Goal: Task Accomplishment & Management: Complete application form

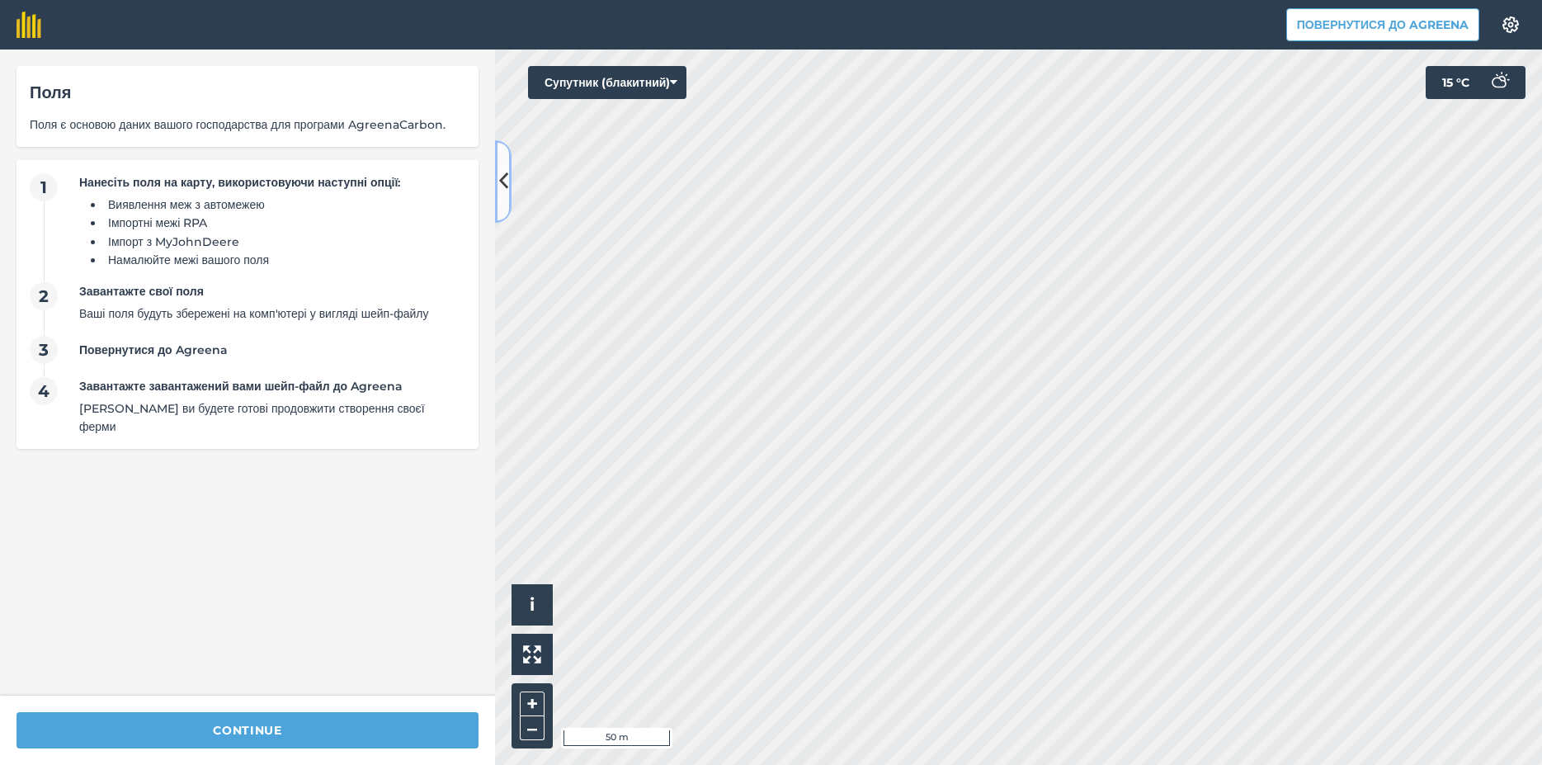
click at [503, 173] on icon at bounding box center [503, 181] width 9 height 29
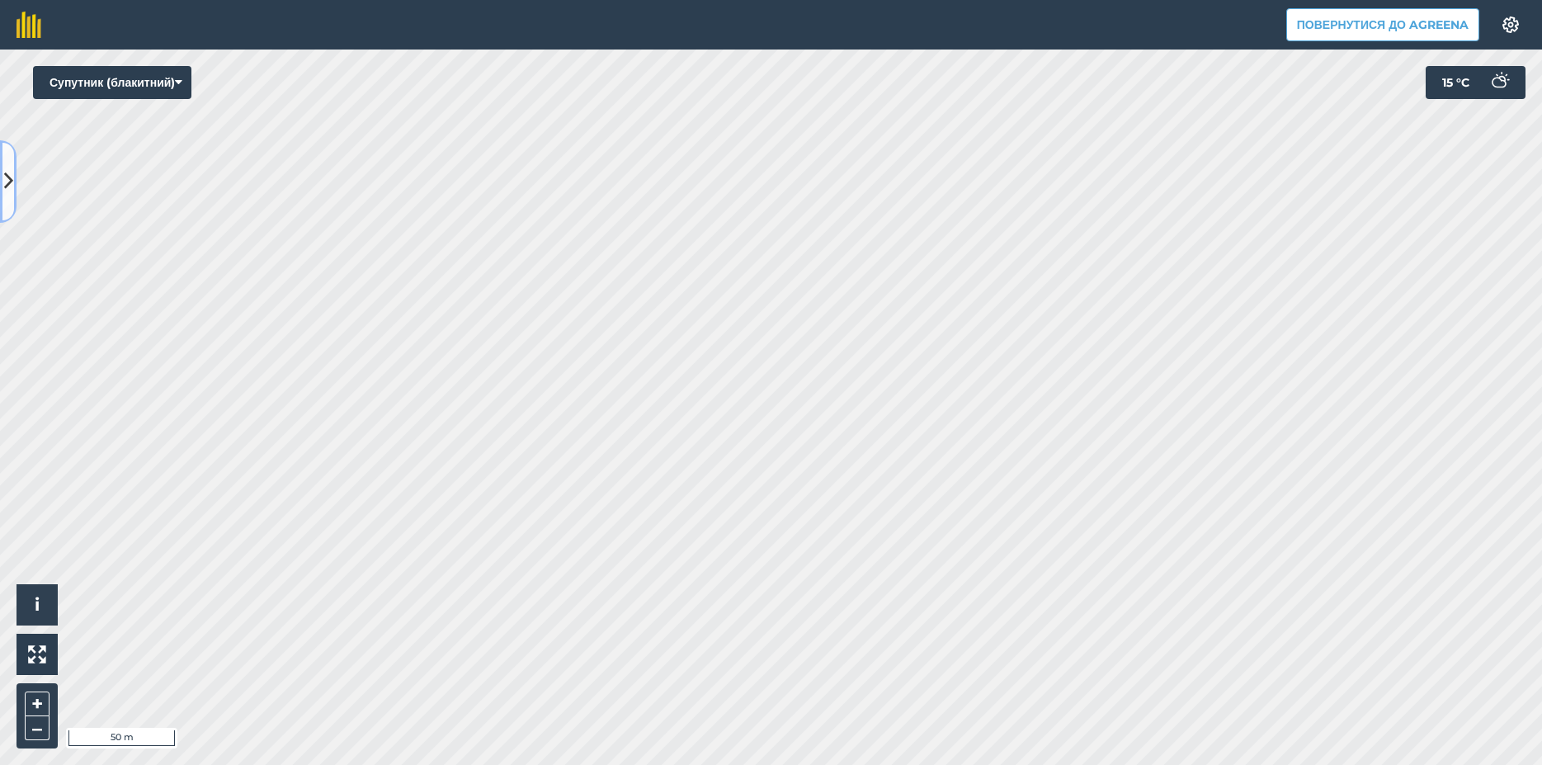
click at [9, 181] on icon at bounding box center [8, 181] width 9 height 29
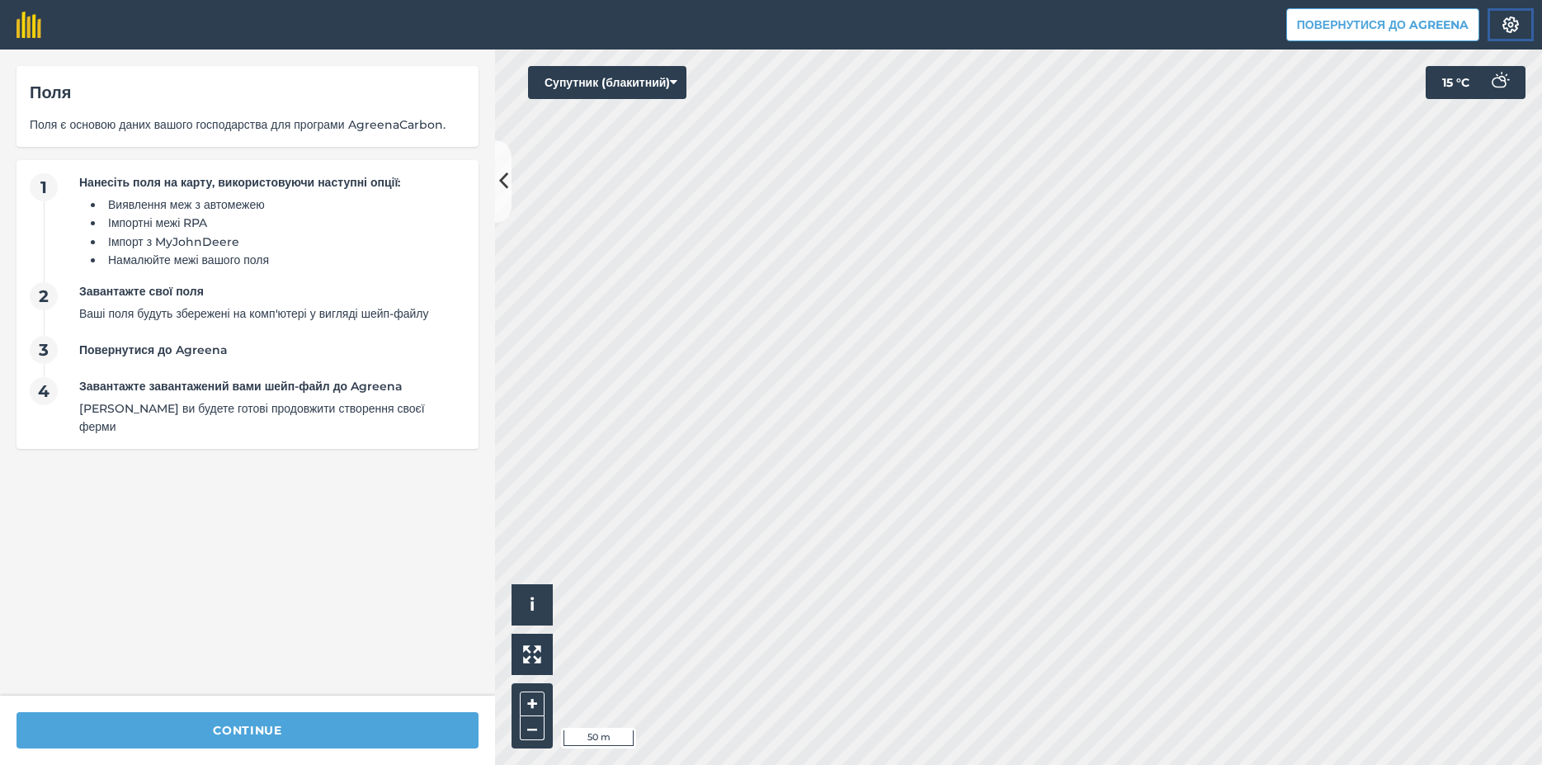
click at [1511, 24] on img at bounding box center [1511, 24] width 20 height 16
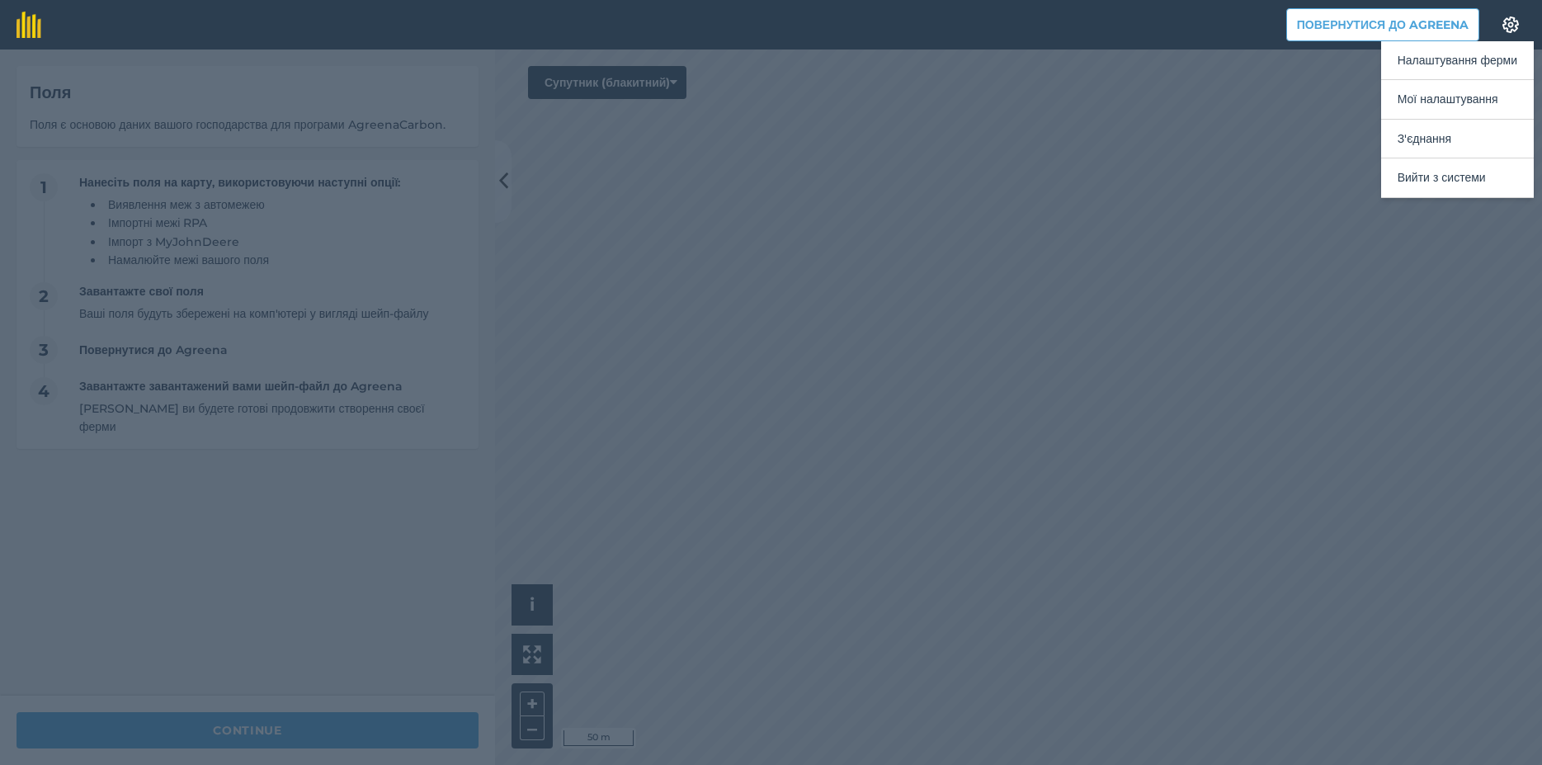
click at [1378, 249] on div at bounding box center [771, 406] width 1542 height 715
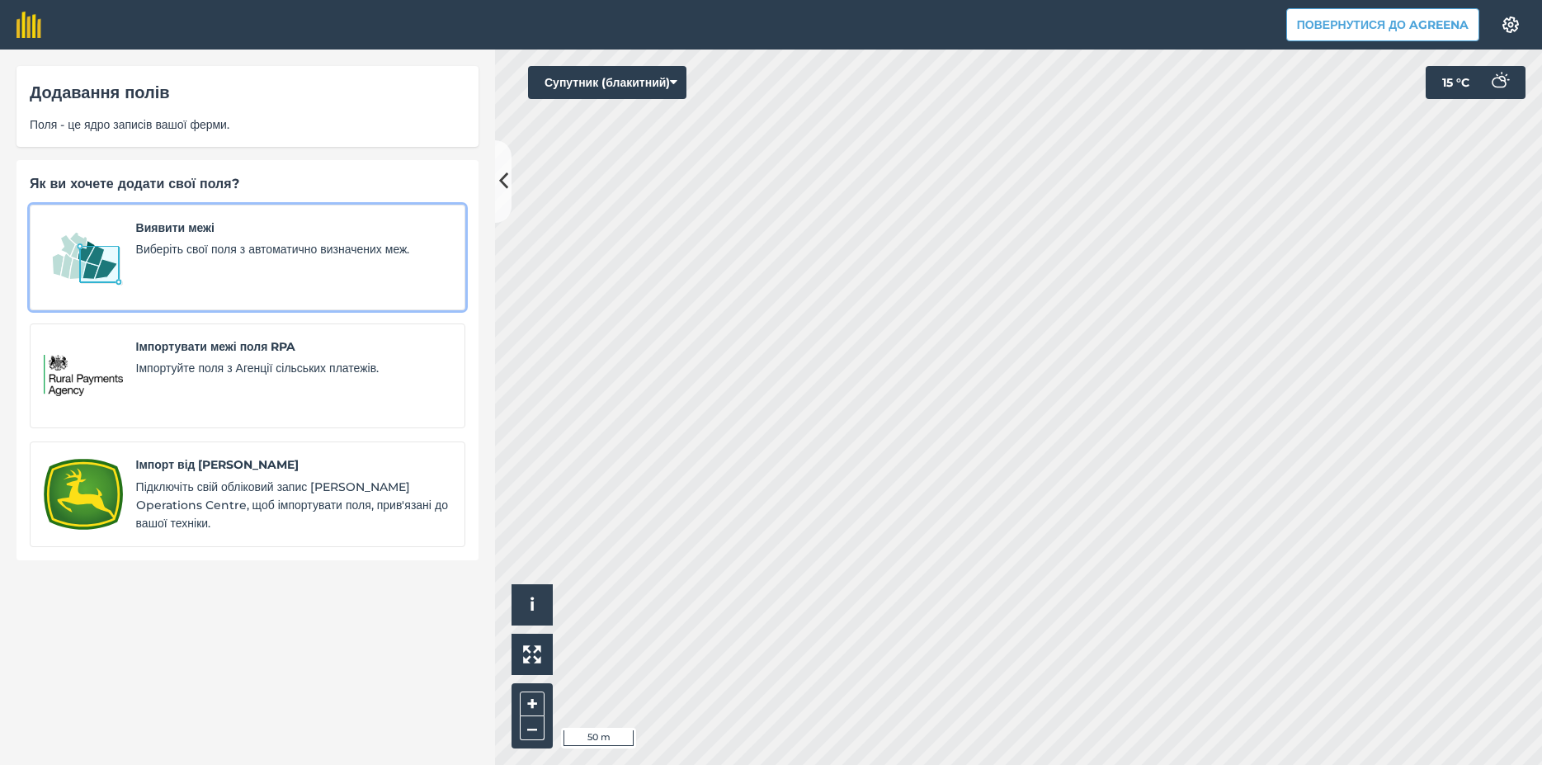
click at [176, 232] on span "Виявити межі" at bounding box center [293, 228] width 315 height 18
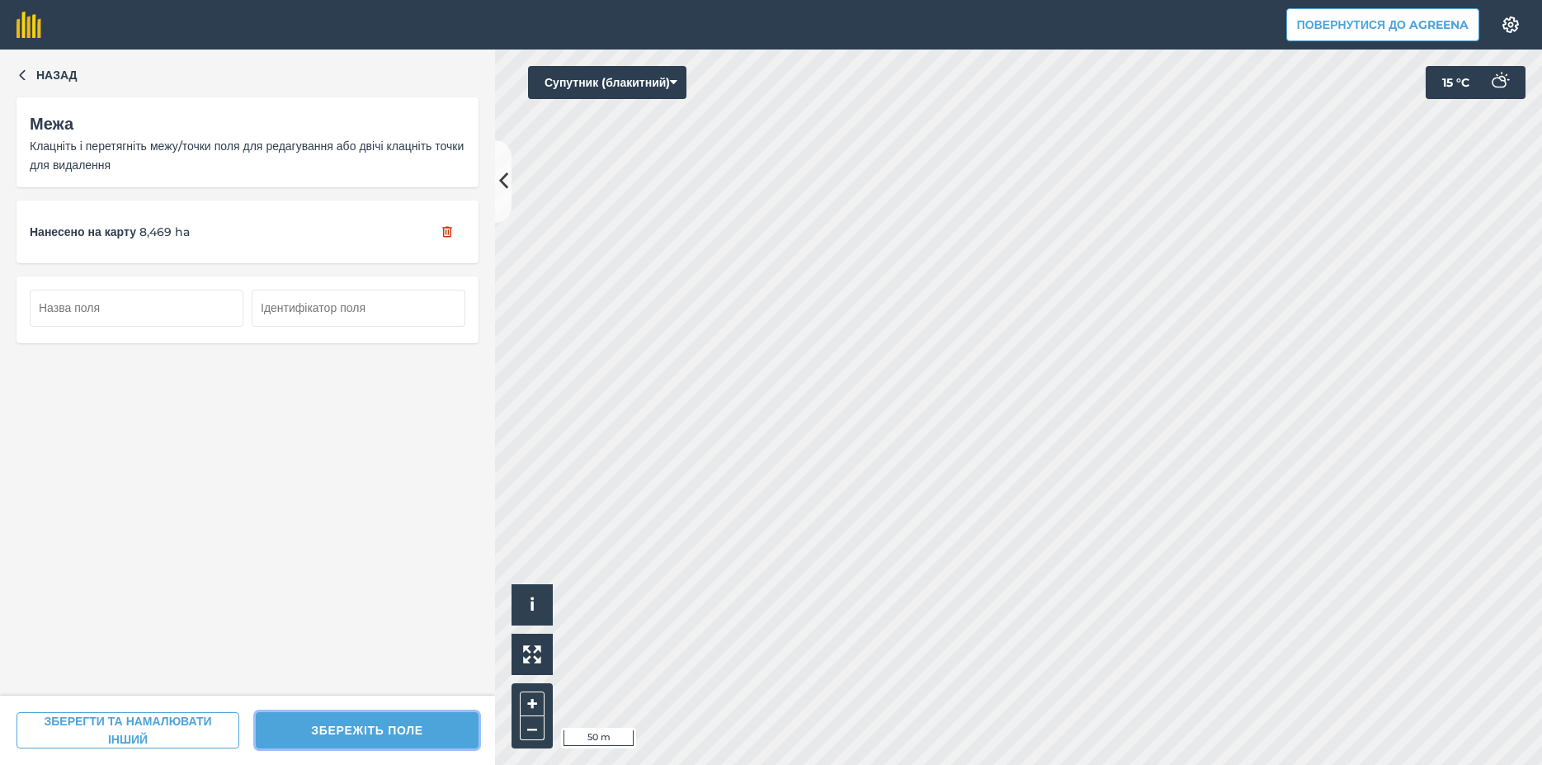
click at [359, 728] on button "ЗБЕРЕЖІТЬ ПОЛЕ" at bounding box center [367, 730] width 223 height 36
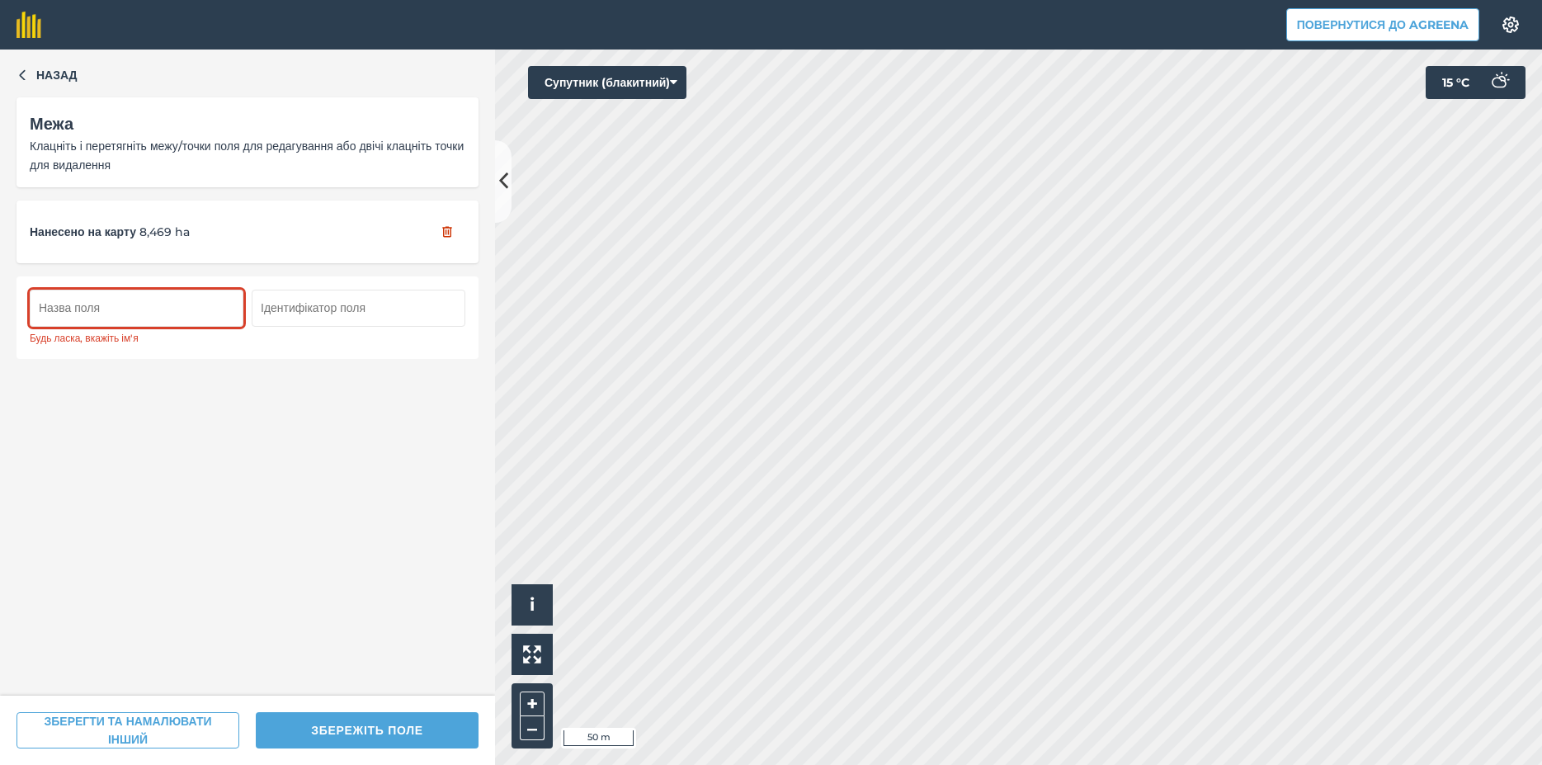
click at [56, 309] on input "text" at bounding box center [137, 308] width 214 height 36
type input "8,5 га"
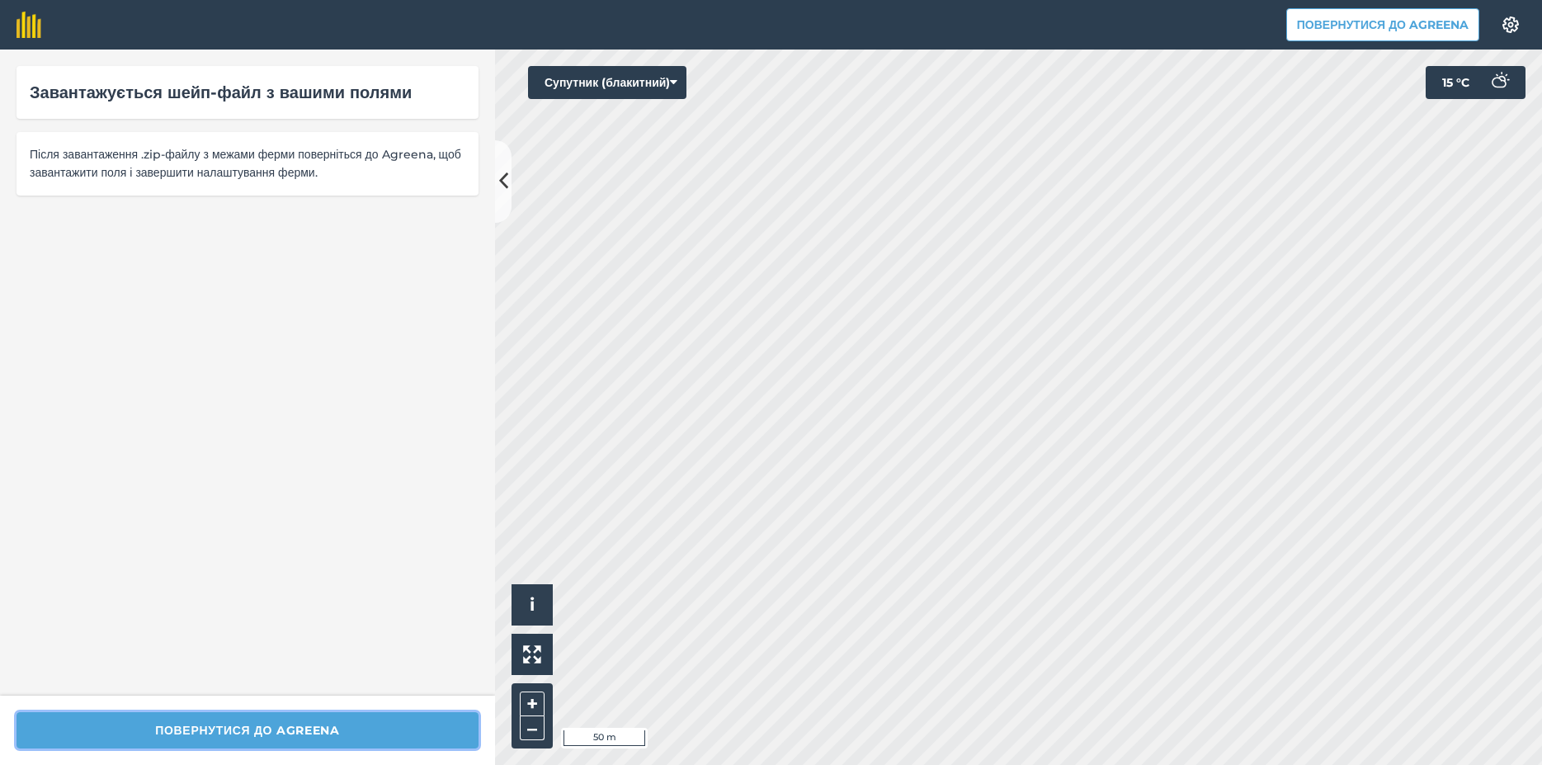
click at [171, 733] on button "Повернутися до Agreena" at bounding box center [247, 730] width 462 height 36
click at [278, 730] on button "Повернутися до Agreena" at bounding box center [247, 730] width 462 height 36
click at [1377, 27] on button "Повернутися до Agreena" at bounding box center [1382, 24] width 193 height 33
click at [1317, 26] on button "Повернутися до Agreena" at bounding box center [1382, 24] width 193 height 33
click at [1345, 27] on button "Повернутися до Agreena" at bounding box center [1382, 24] width 193 height 33
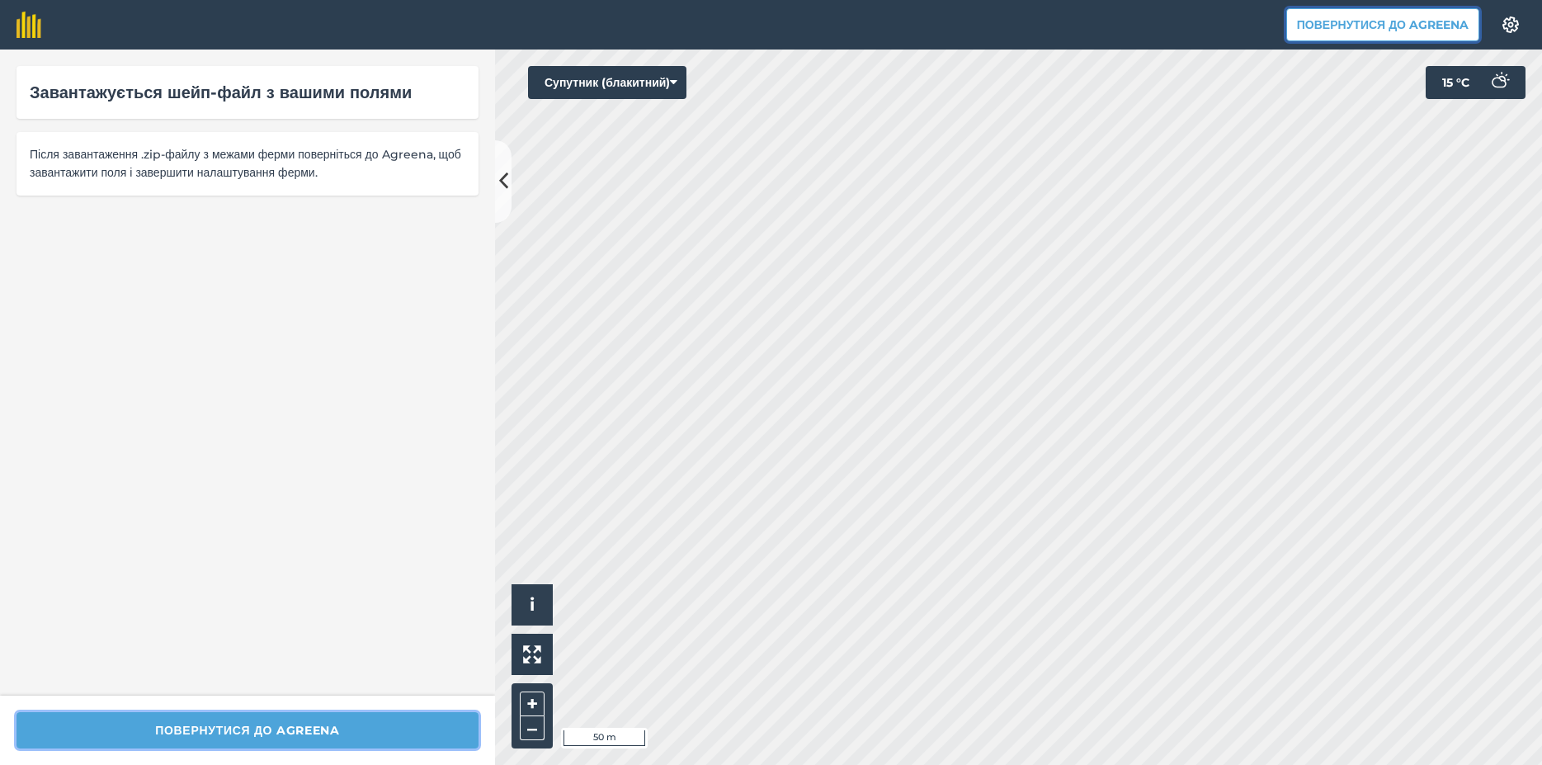
click at [227, 730] on button "Повернутися до Agreena" at bounding box center [247, 730] width 462 height 36
click at [197, 732] on button "Повернутися до Agreena" at bounding box center [247, 730] width 462 height 36
click at [1382, 24] on button "Повернутися до Agreena" at bounding box center [1382, 24] width 193 height 33
click at [1298, 26] on button "Повернутися до Agreena" at bounding box center [1382, 24] width 193 height 33
click at [1350, 27] on button "Повернутися до Agreena" at bounding box center [1382, 24] width 193 height 33
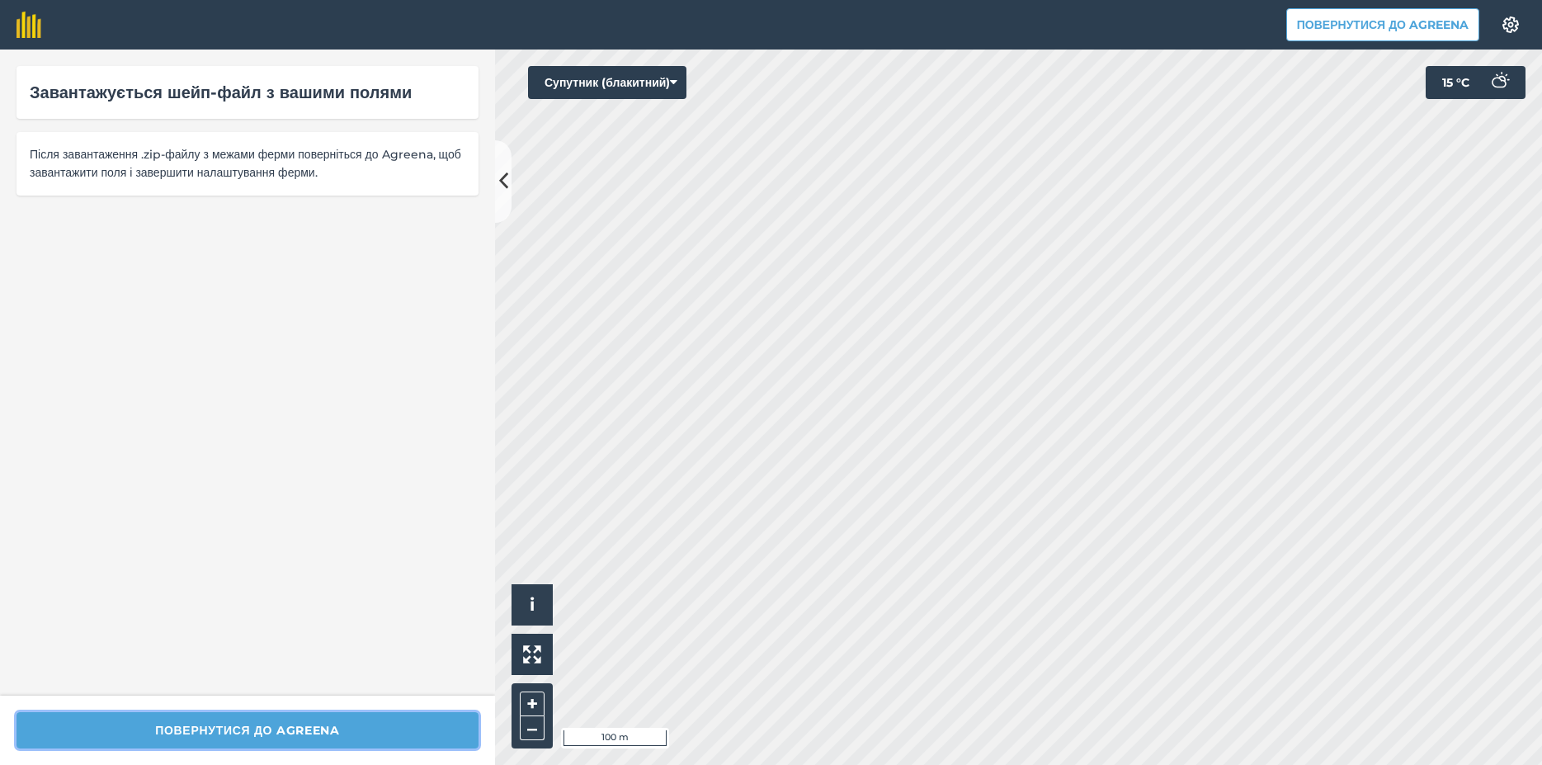
click at [310, 731] on button "Повернутися до Agreena" at bounding box center [247, 730] width 462 height 36
click at [506, 186] on icon at bounding box center [503, 181] width 9 height 29
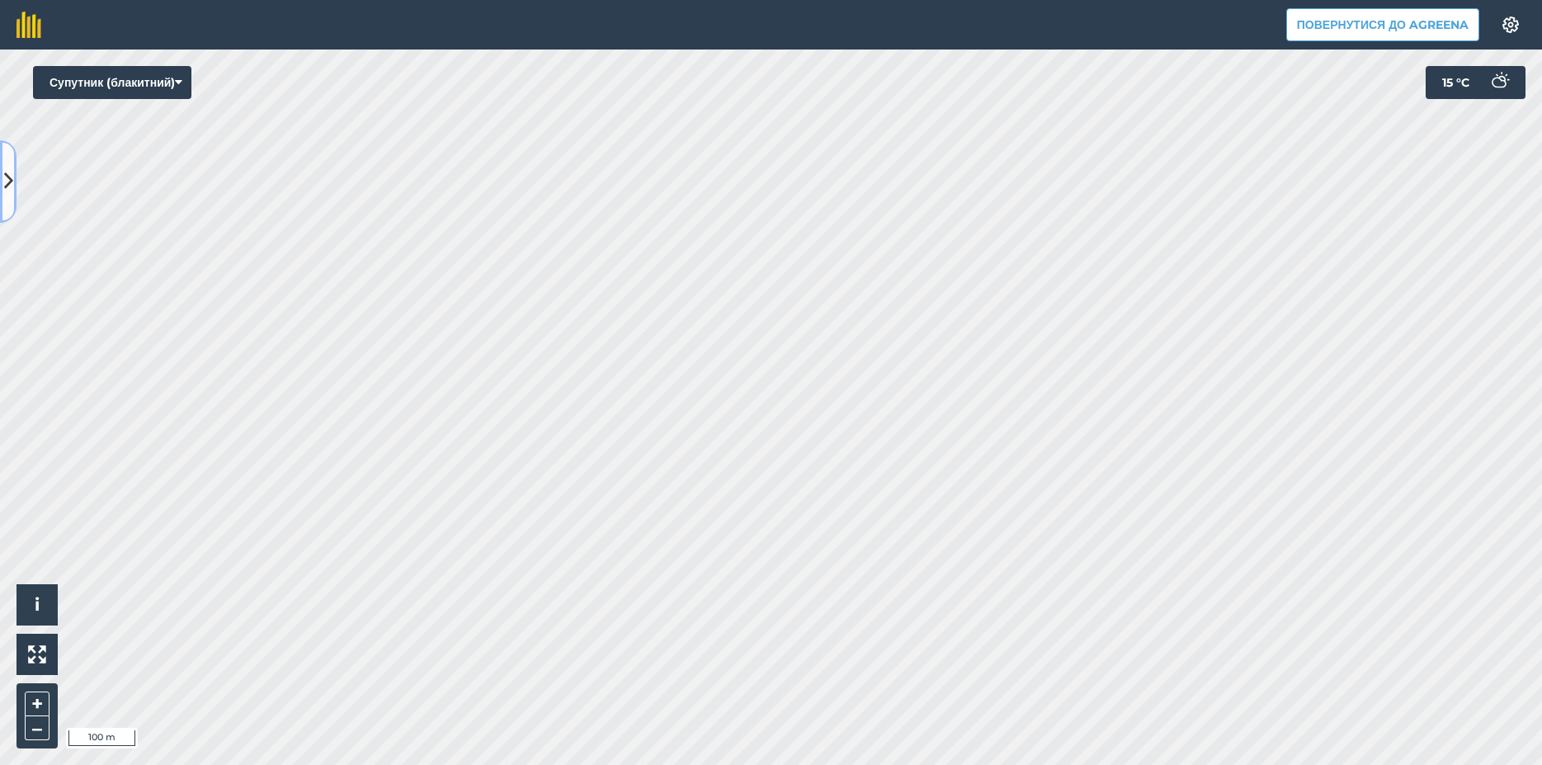
click at [7, 183] on icon at bounding box center [8, 181] width 9 height 29
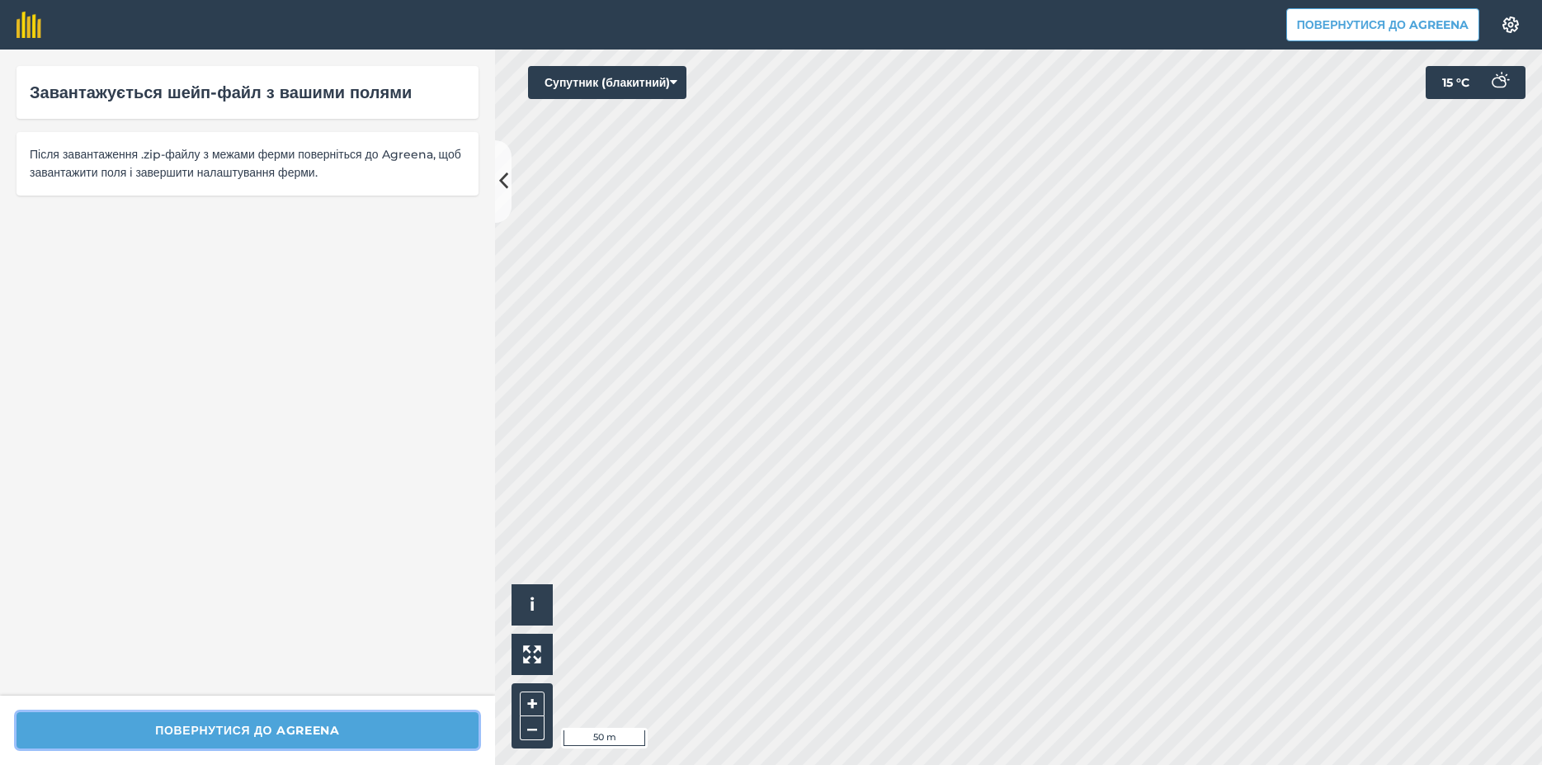
click at [176, 730] on button "Повернутися до Agreena" at bounding box center [247, 730] width 462 height 36
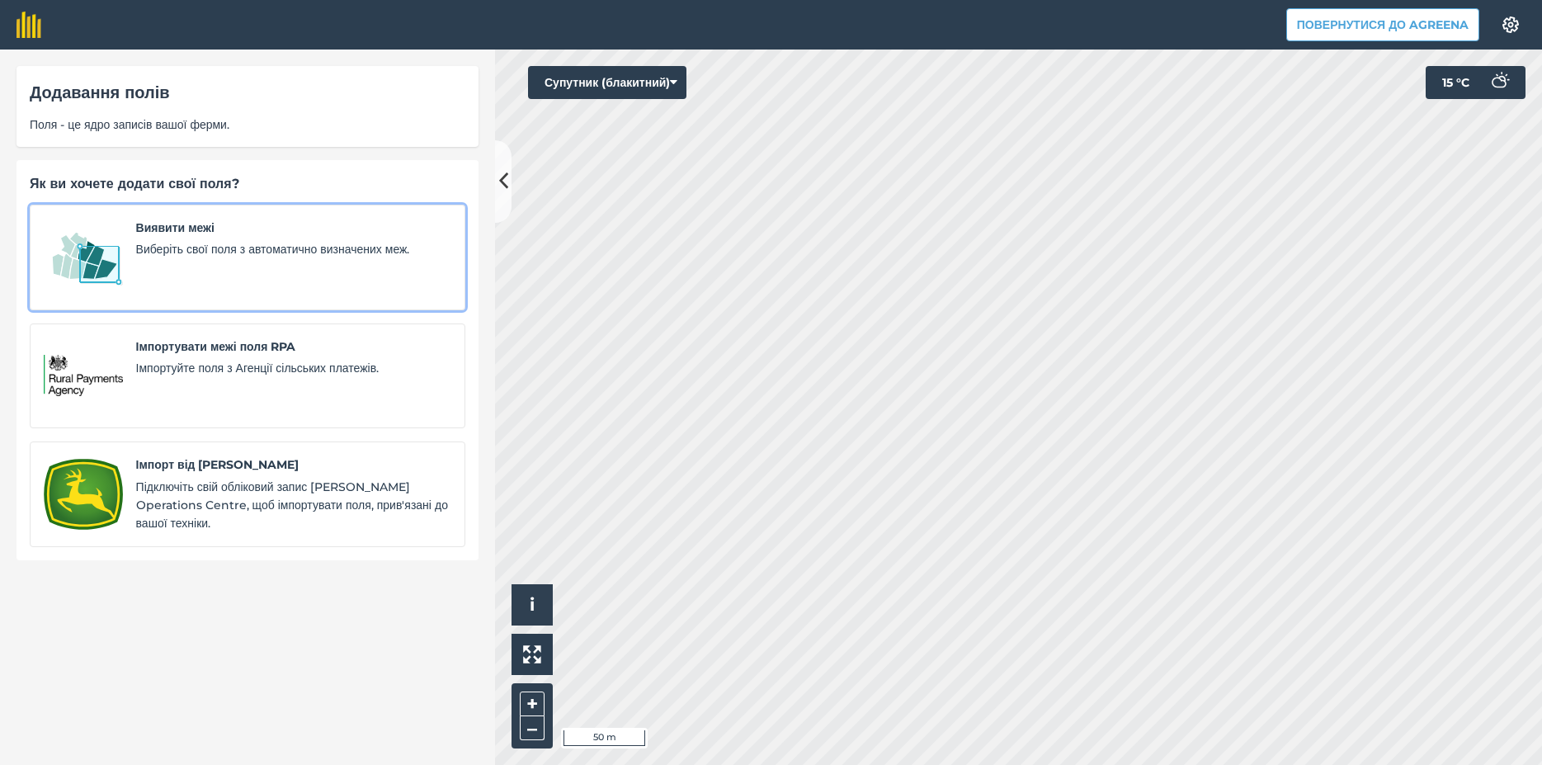
click at [158, 243] on span "Виберіть свої поля з автоматично визначених меж." at bounding box center [293, 249] width 315 height 18
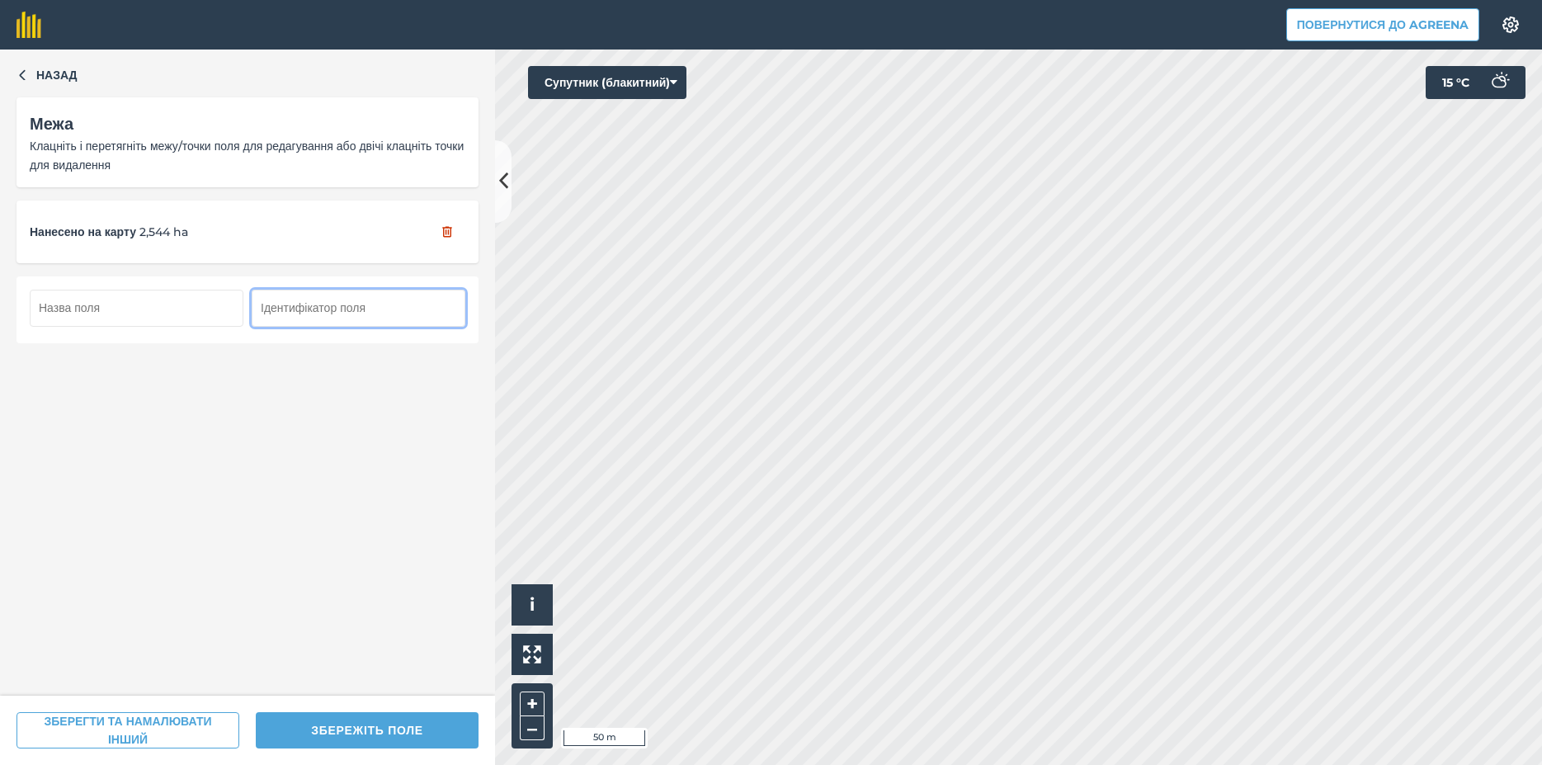
click at [294, 312] on input "text" at bounding box center [359, 308] width 214 height 36
click at [117, 318] on input "text" at bounding box center [137, 308] width 214 height 36
type input "2,5 га"
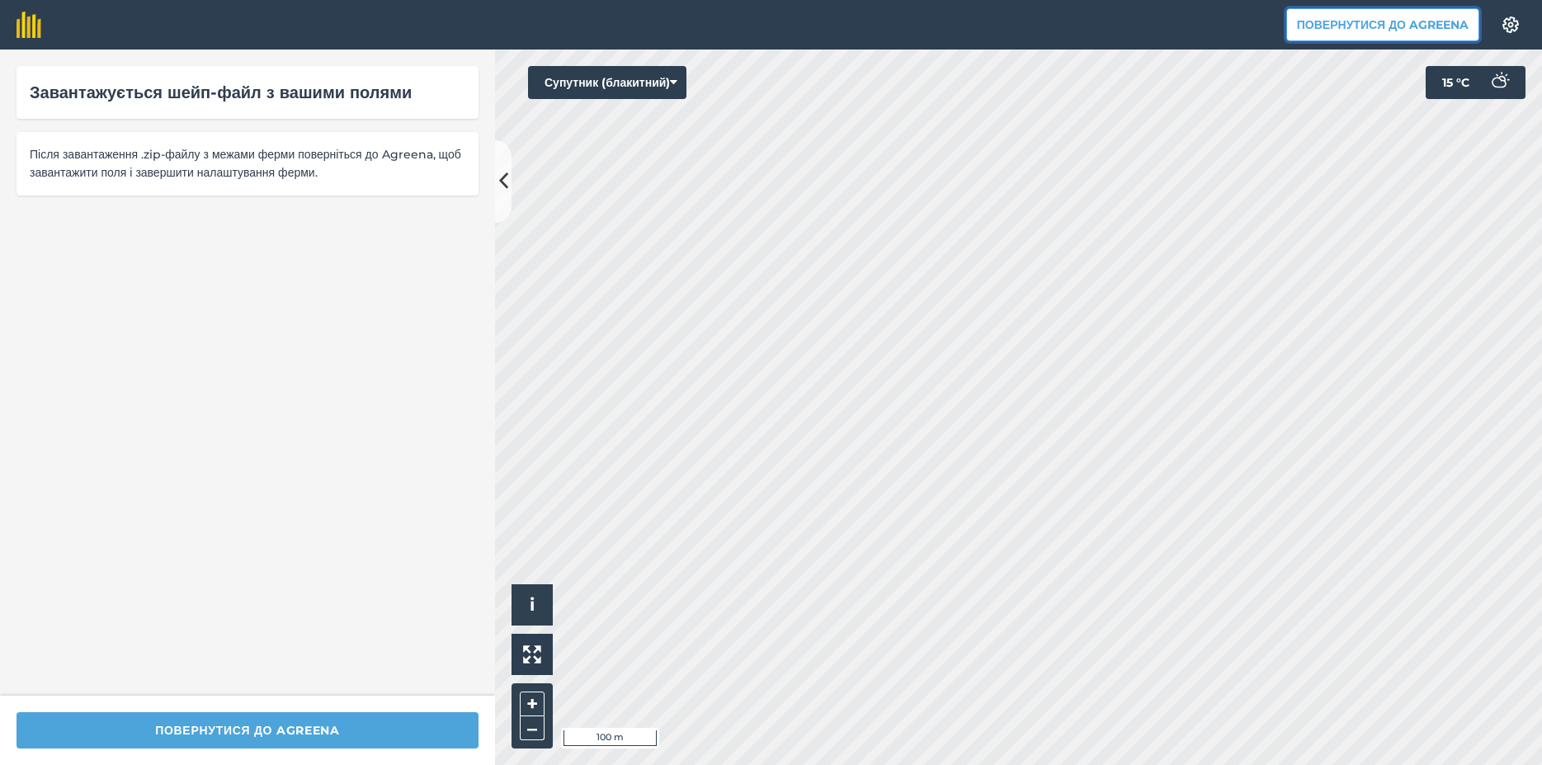
click at [1370, 24] on button "Повернутися до Agreena" at bounding box center [1382, 24] width 193 height 33
click at [233, 728] on button "Повернутися до Agreena" at bounding box center [247, 730] width 462 height 36
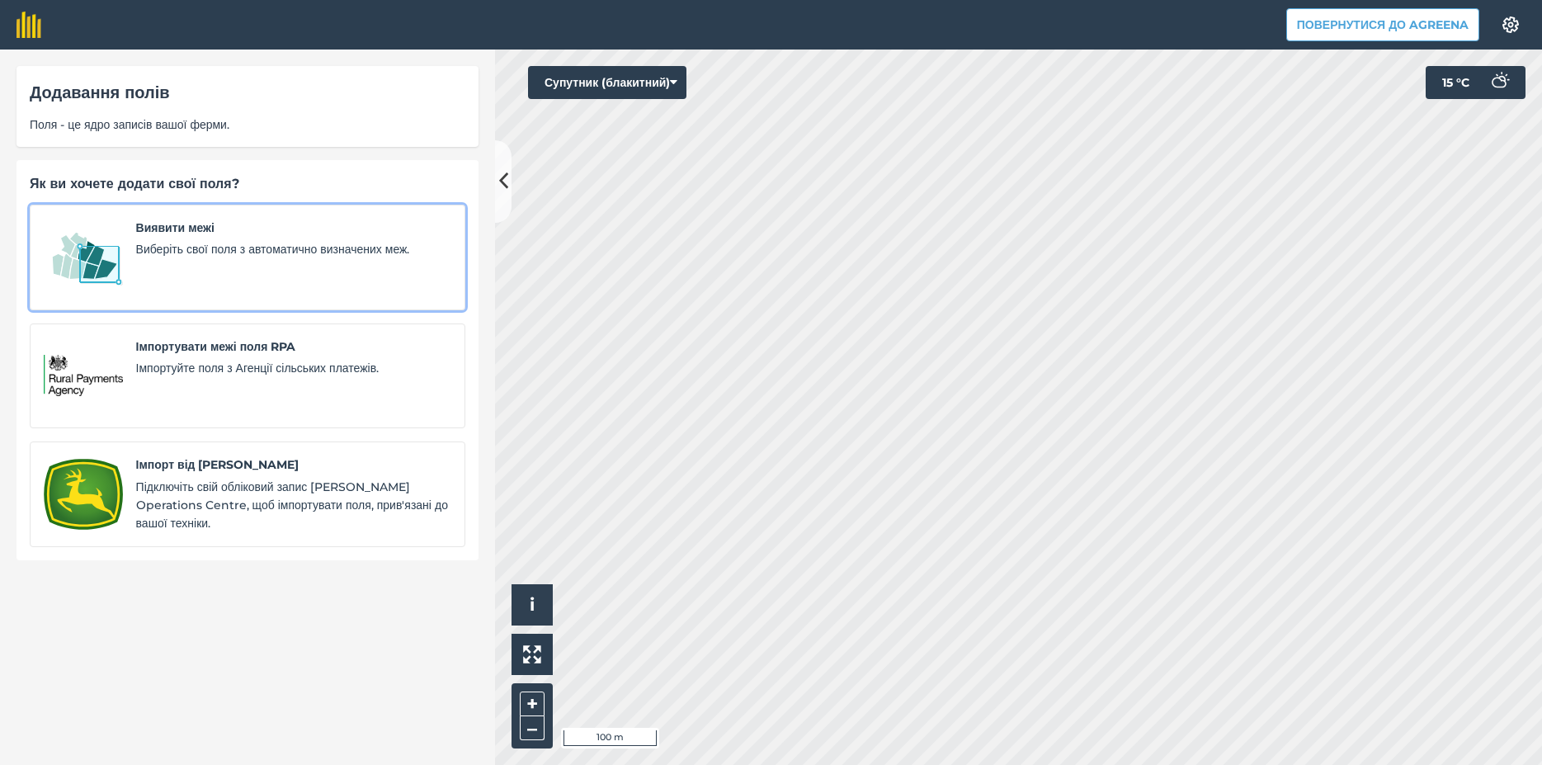
click at [170, 252] on span "Виберіть свої поля з автоматично визначених меж." at bounding box center [293, 249] width 315 height 18
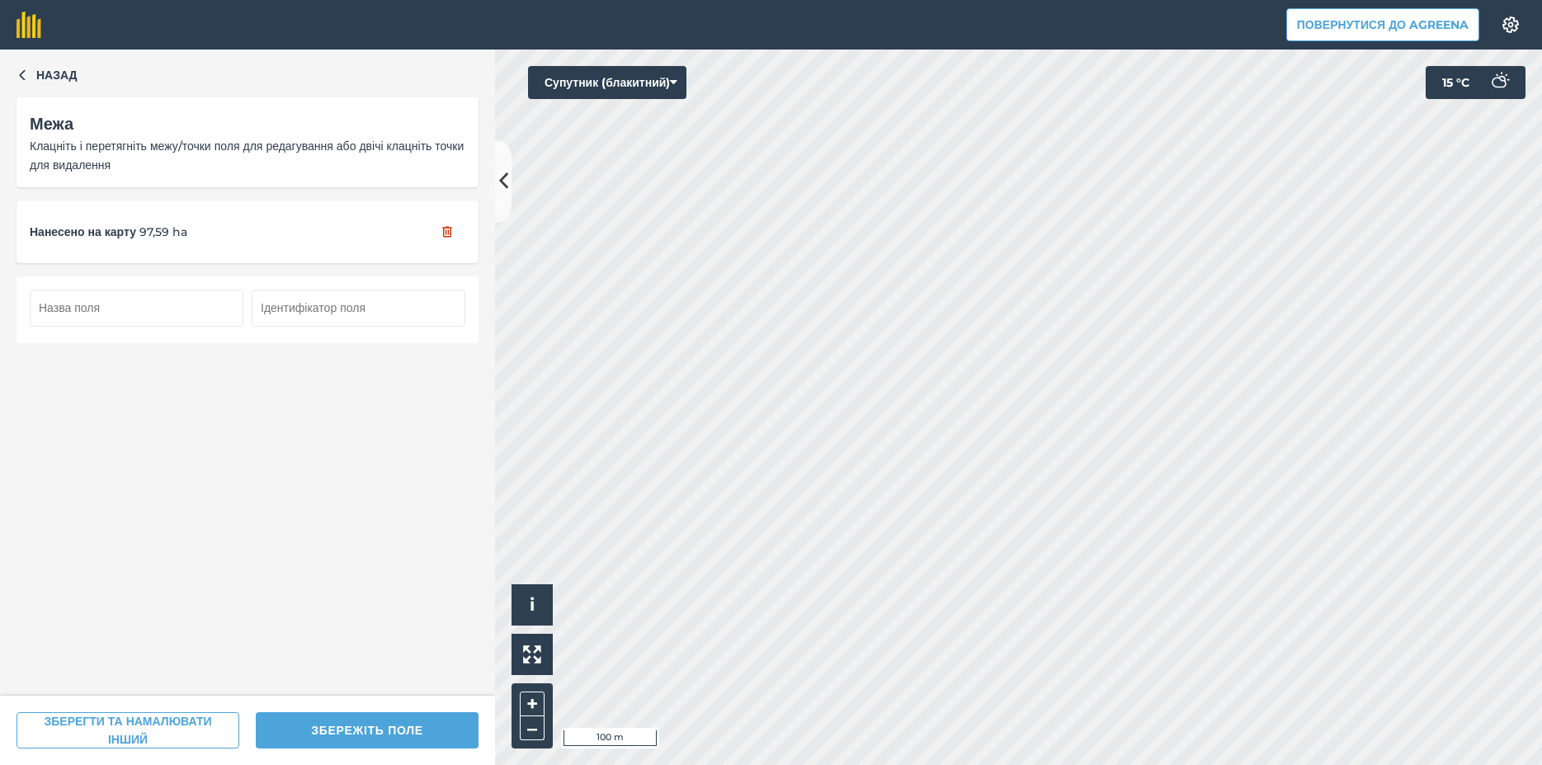
click at [106, 309] on input "text" at bounding box center [137, 308] width 214 height 36
type input "97,6 га"
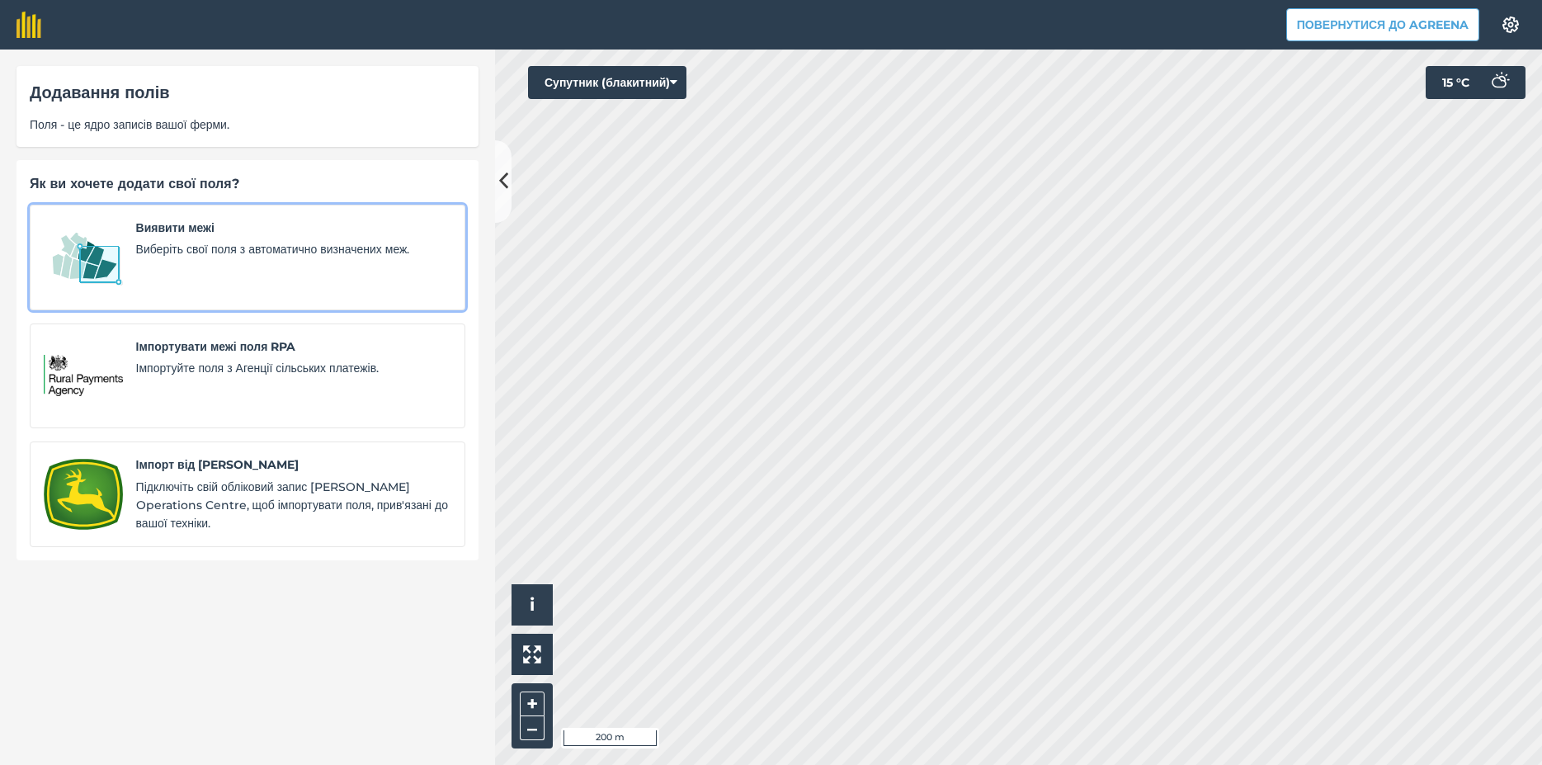
click at [155, 247] on span "Виберіть свої поля з автоматично визначених меж." at bounding box center [293, 249] width 315 height 18
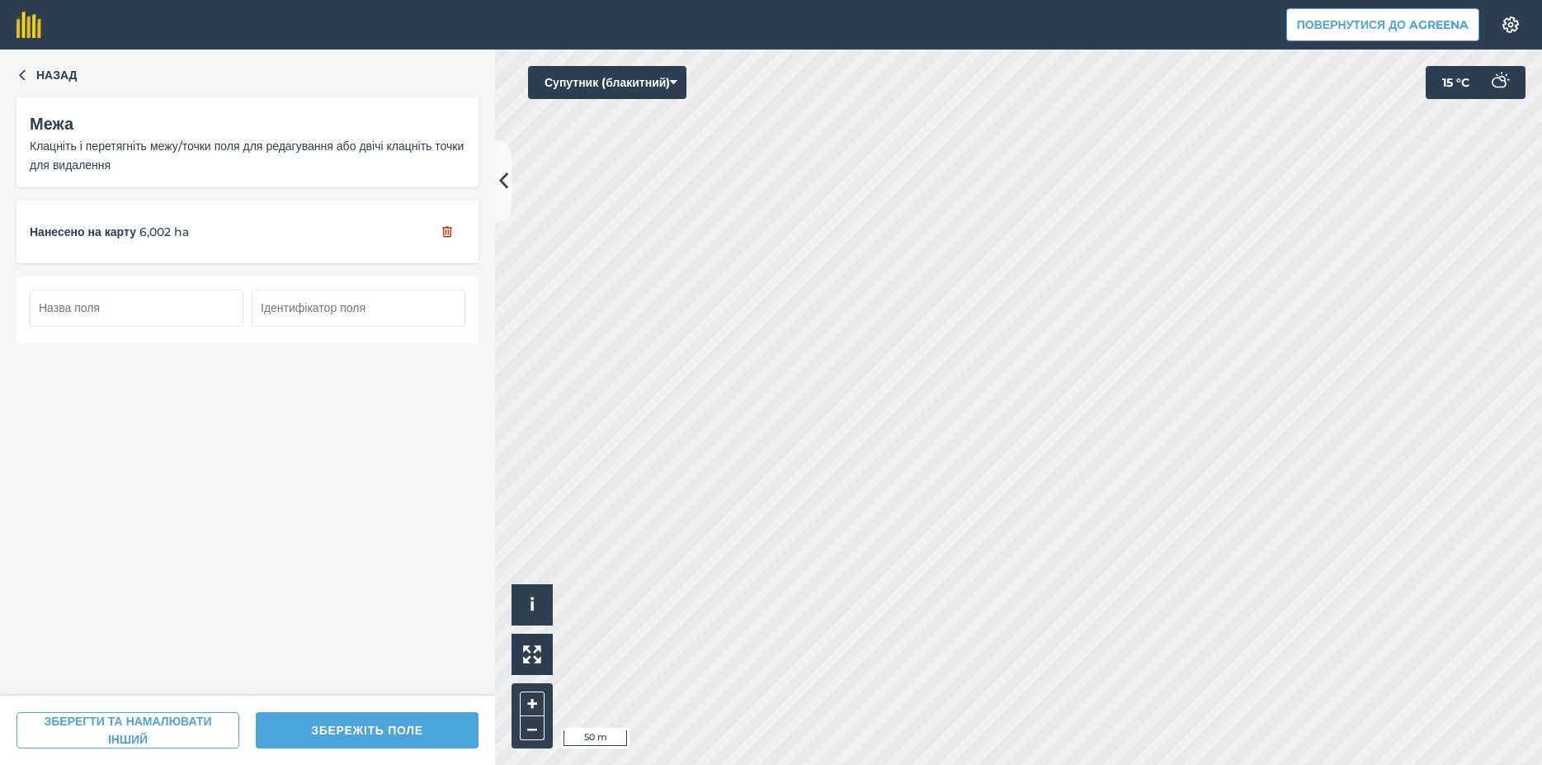
click at [46, 308] on input "text" at bounding box center [137, 308] width 214 height 36
type input "6 га"
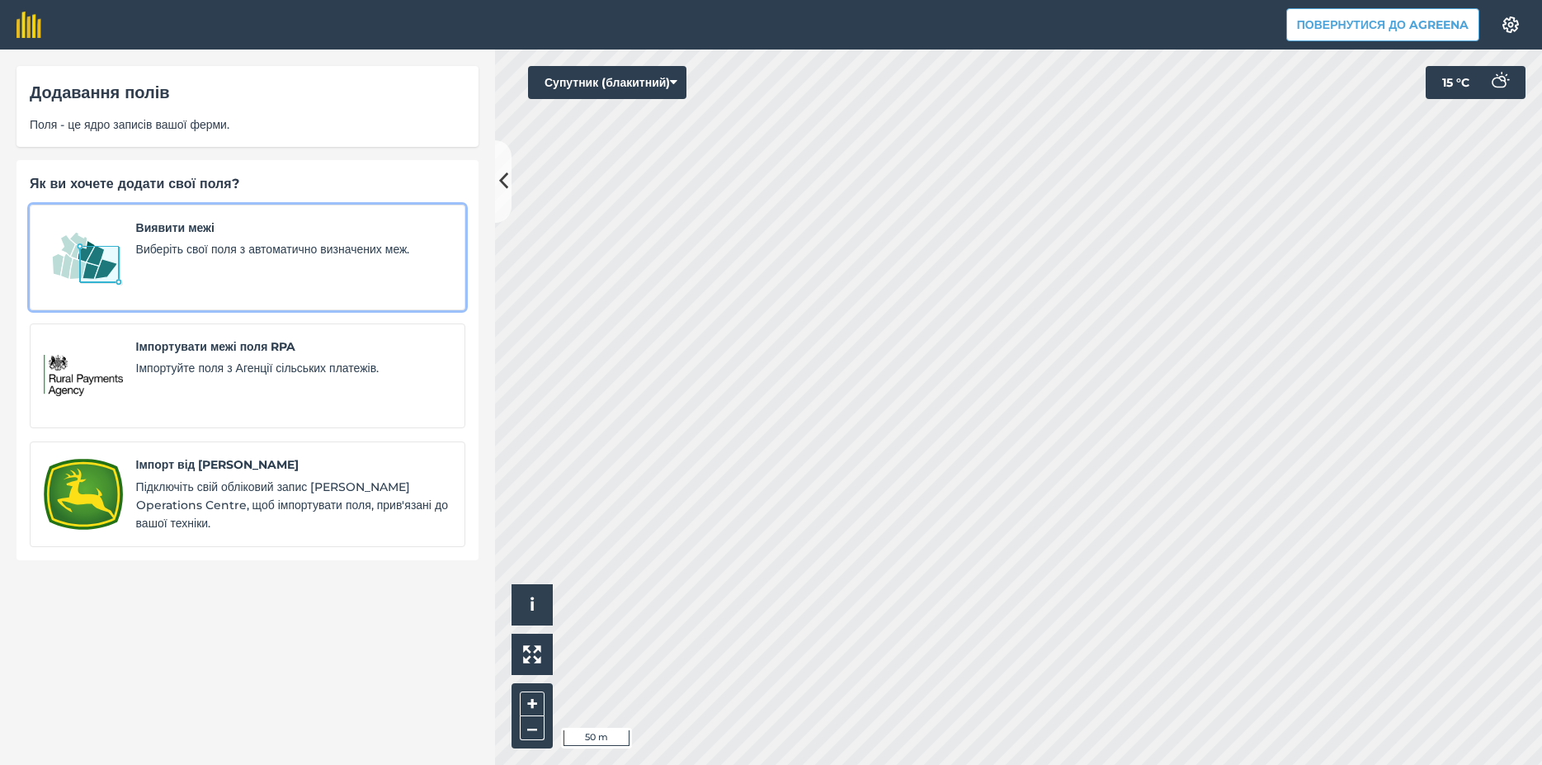
click at [196, 253] on span "Виберіть свої поля з автоматично визначених меж." at bounding box center [293, 249] width 315 height 18
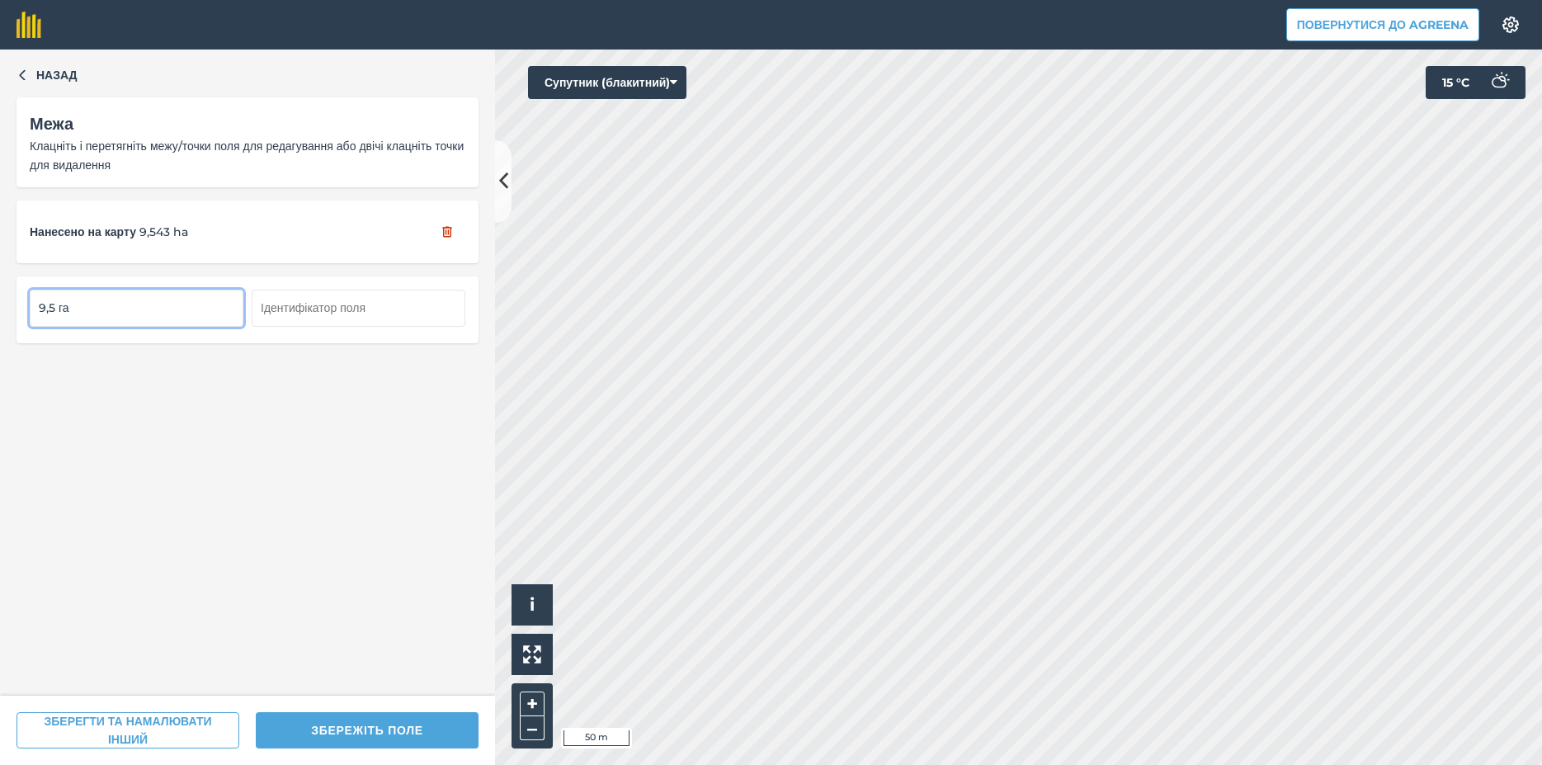
type input "9,5 га"
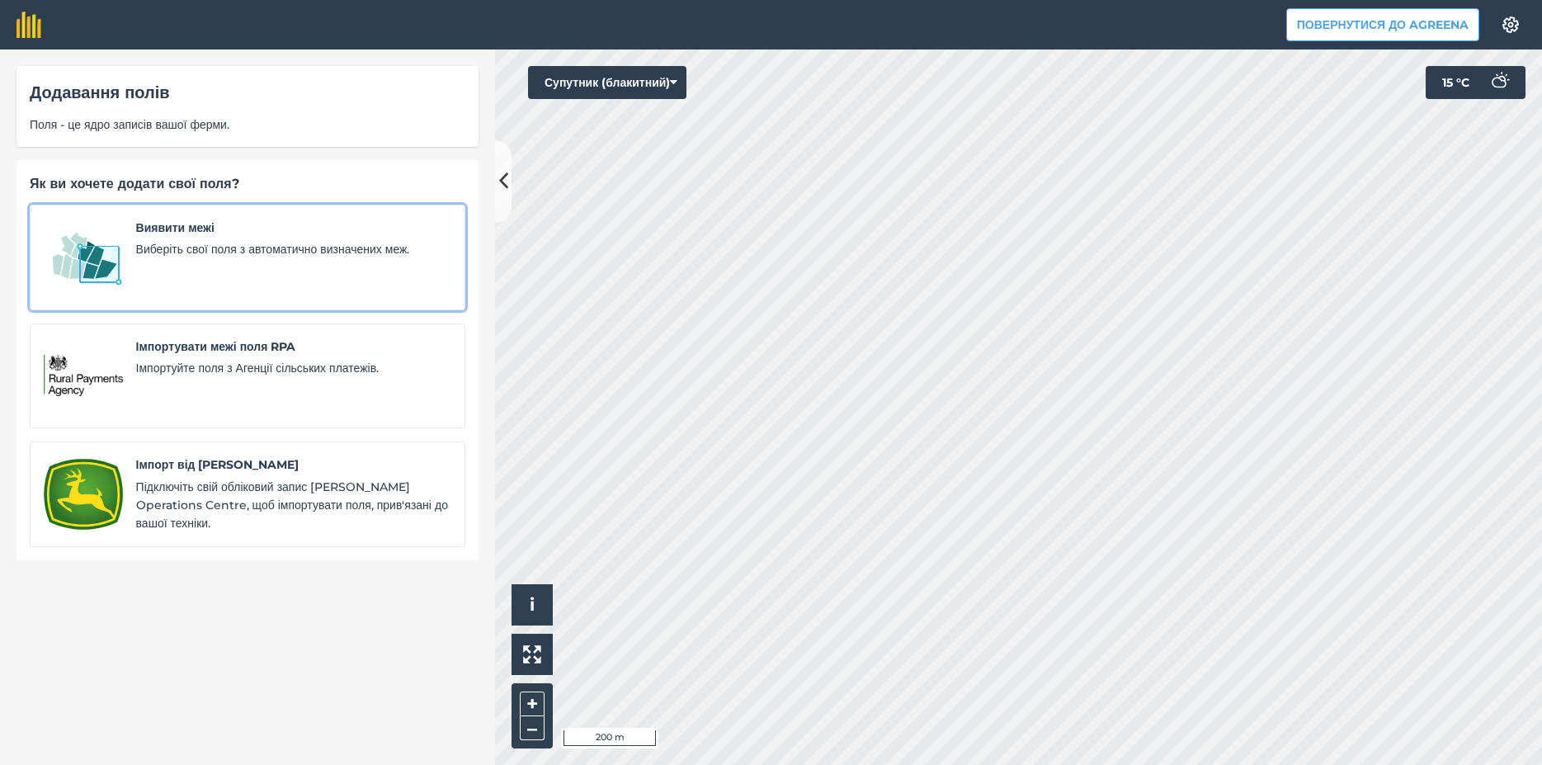
click at [83, 250] on img at bounding box center [83, 258] width 79 height 78
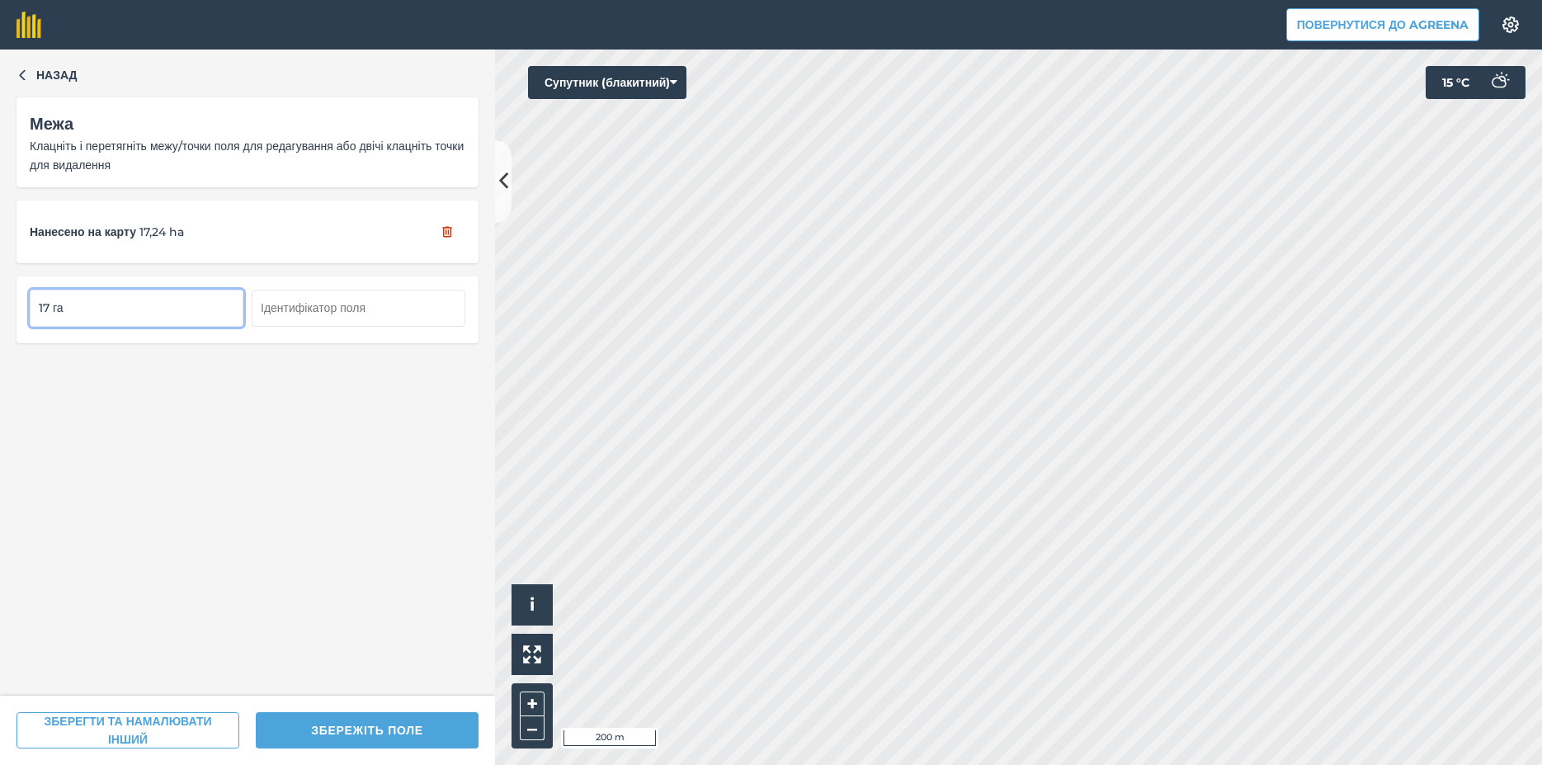
type input "17 га"
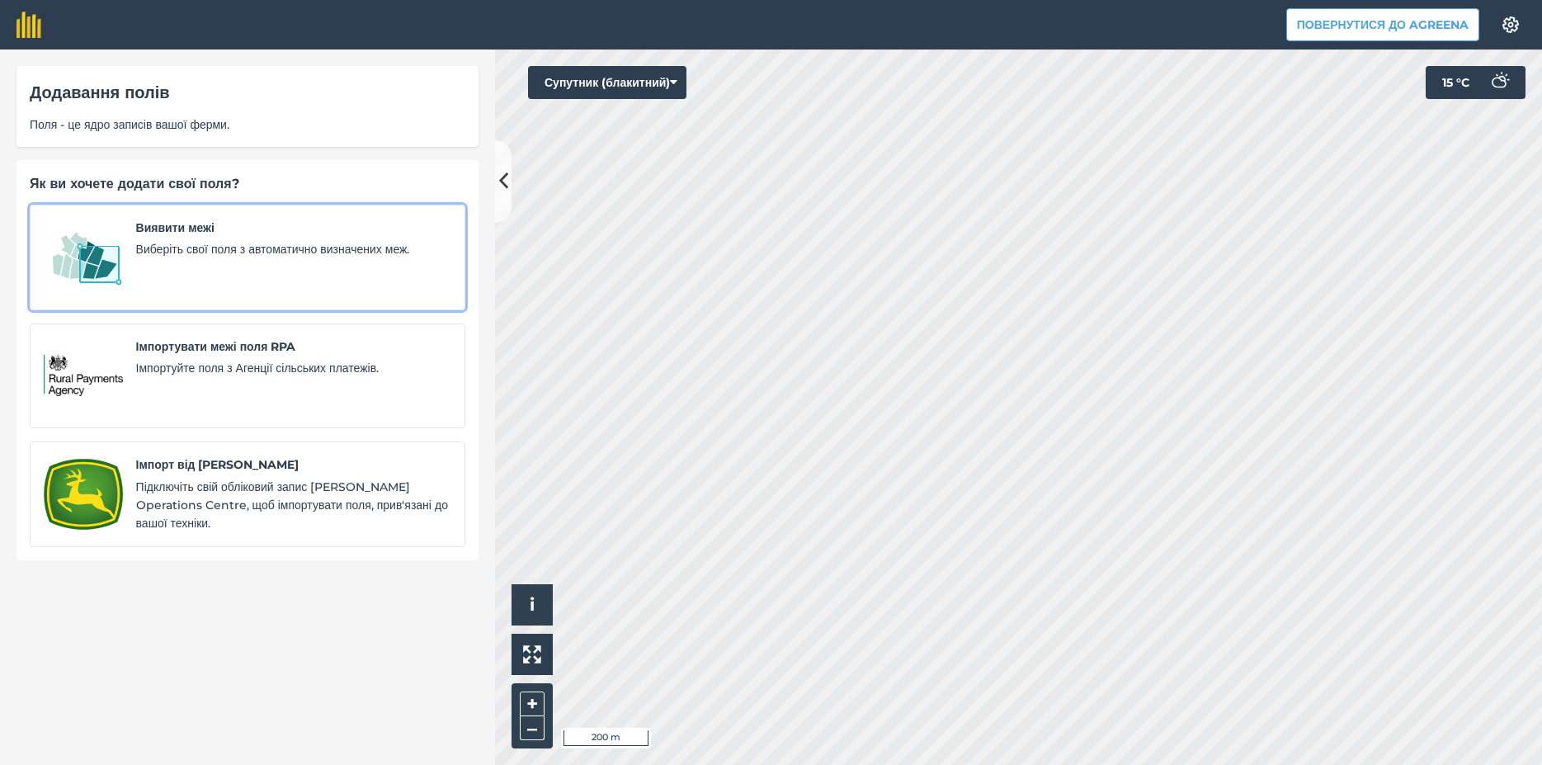
click at [75, 247] on img at bounding box center [83, 258] width 79 height 78
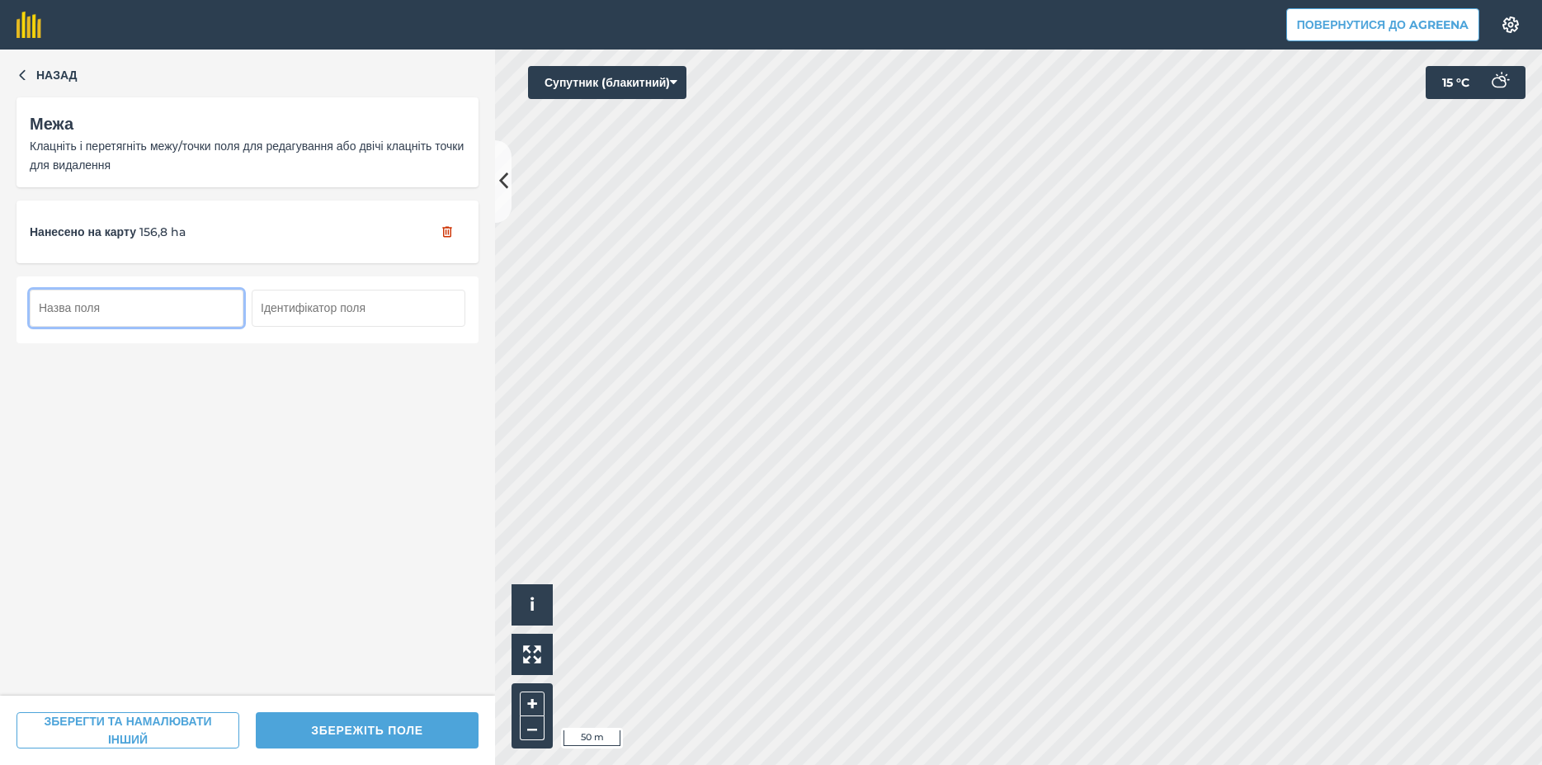
click at [126, 309] on input "text" at bounding box center [137, 308] width 214 height 36
type input "157 га"
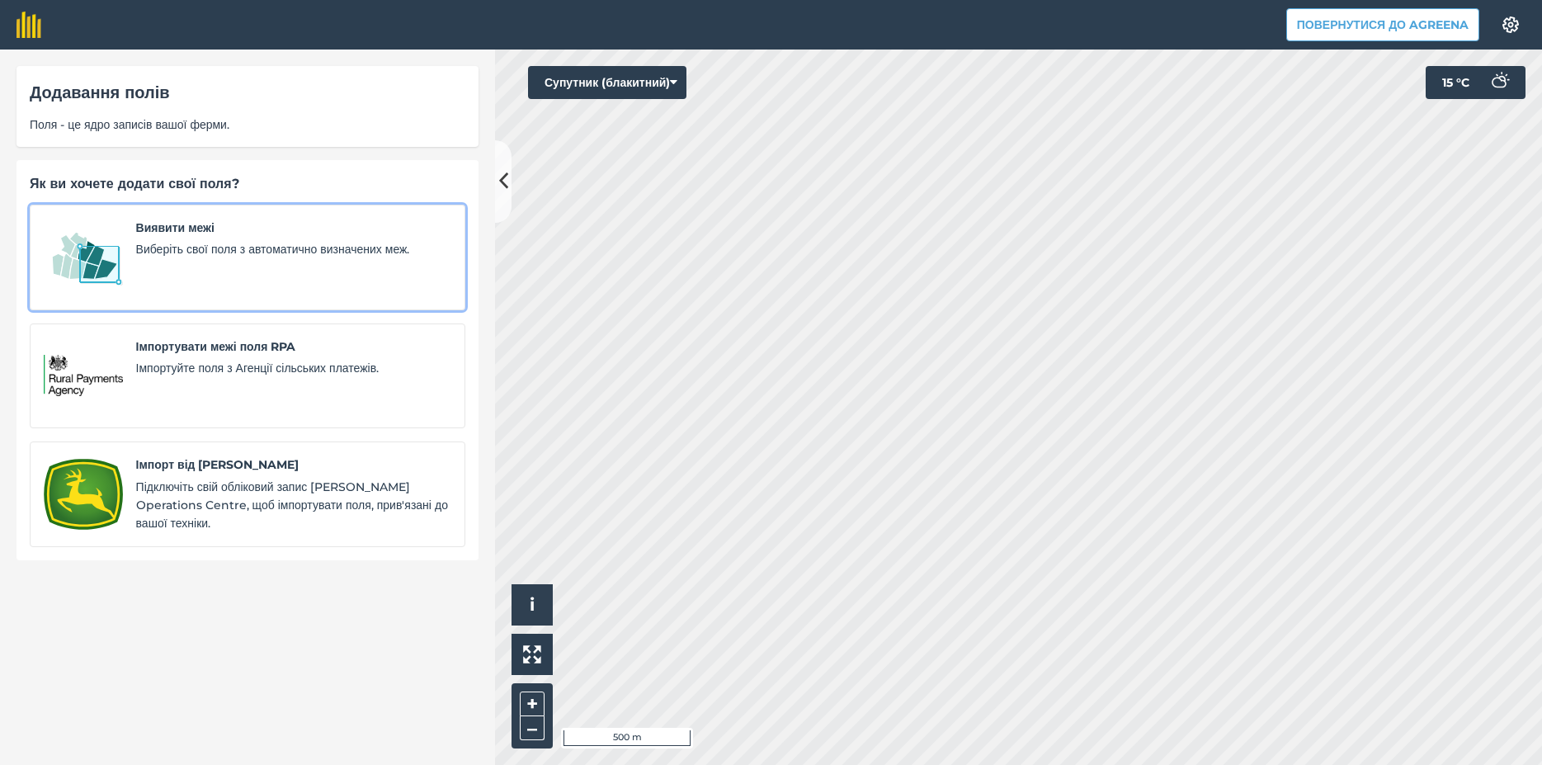
click at [91, 272] on img at bounding box center [83, 258] width 79 height 78
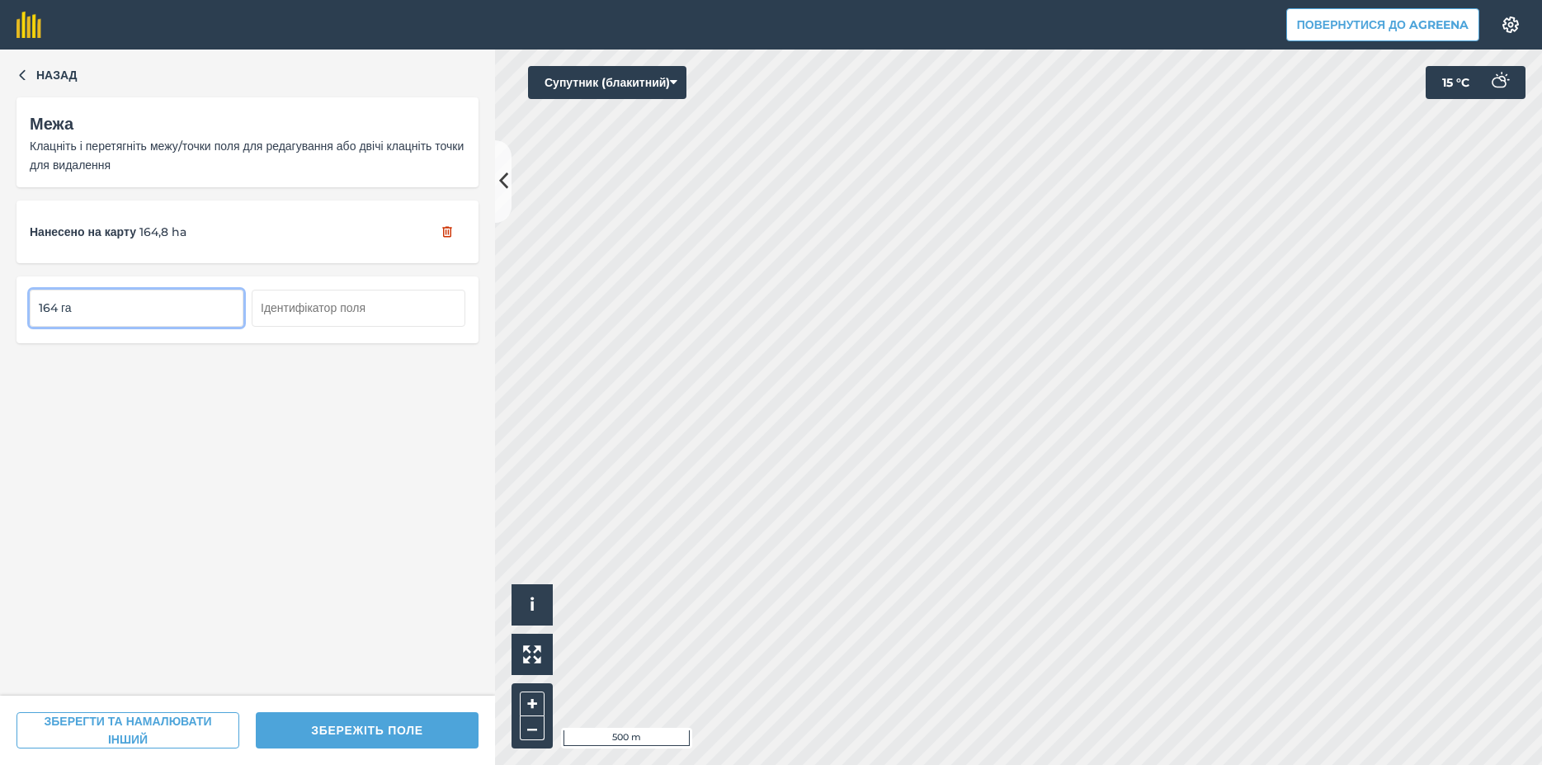
type input "164 га"
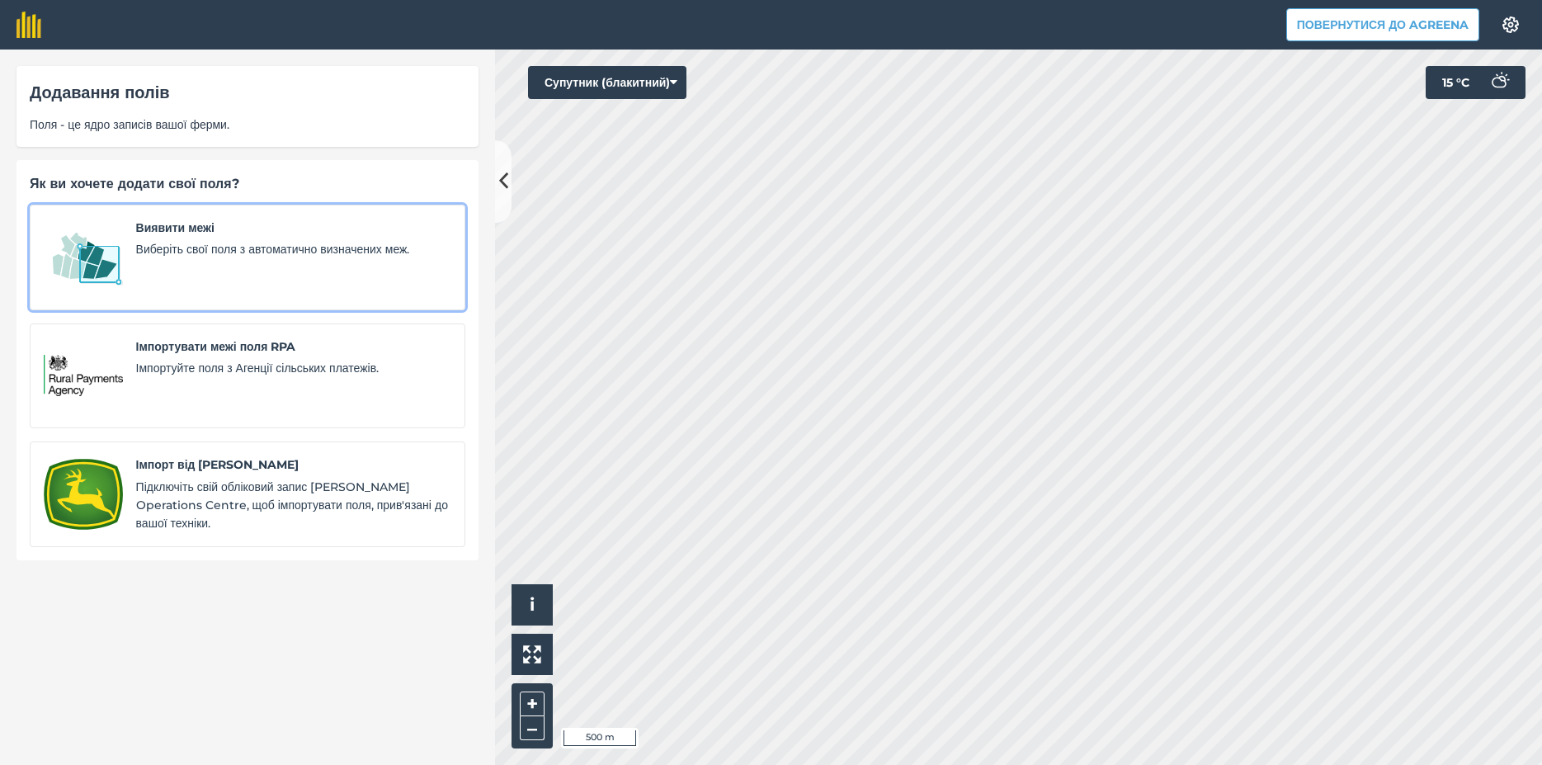
click at [150, 277] on div "Виявити межі Виберіть свої поля з автоматично визначених меж." at bounding box center [293, 258] width 315 height 78
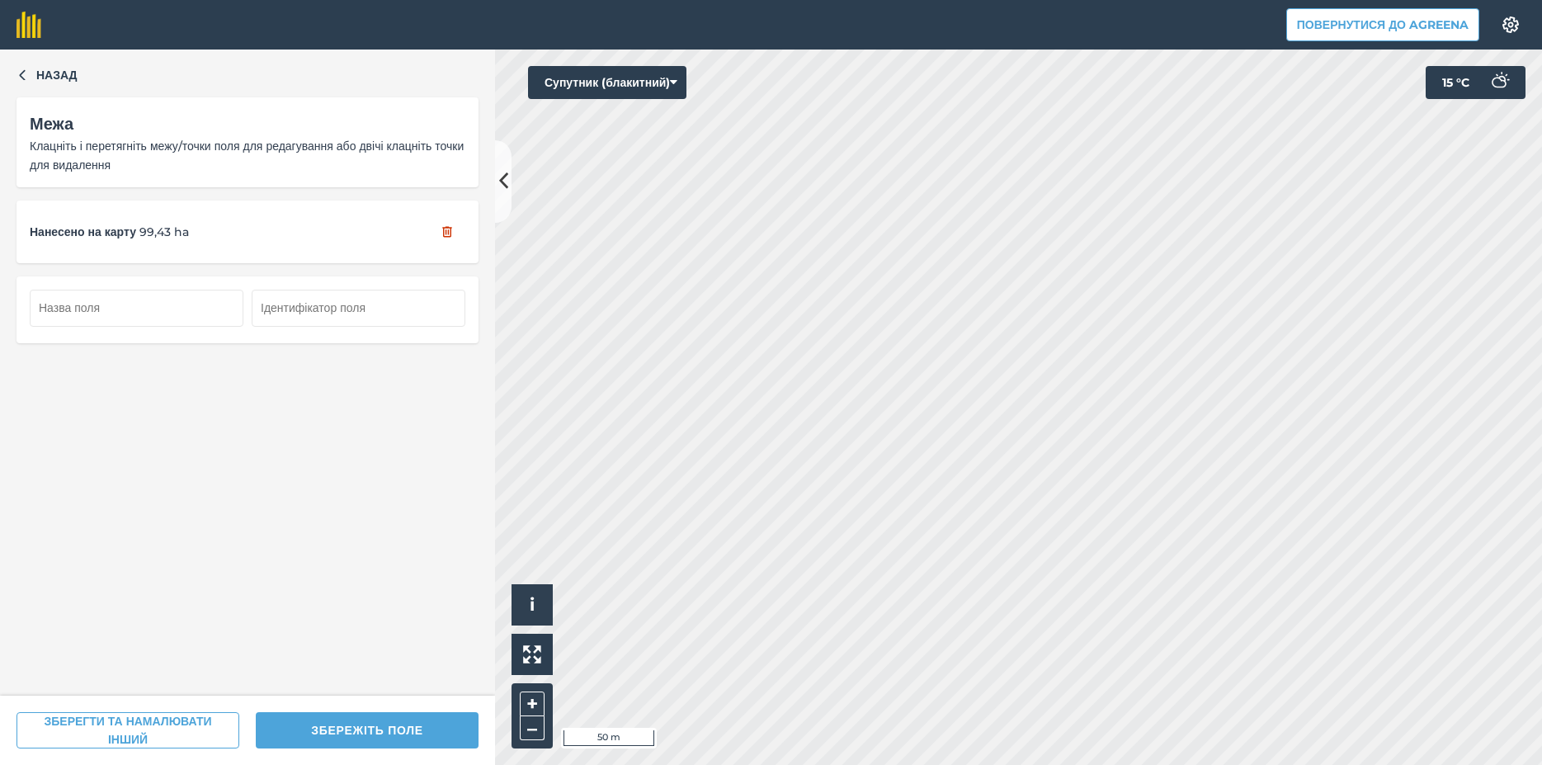
click at [299, 729] on button "ЗБЕРЕЖІТЬ ПОЛЕ" at bounding box center [367, 730] width 223 height 36
click at [54, 304] on input "text" at bounding box center [137, 308] width 214 height 36
type input "85 і 13 га"
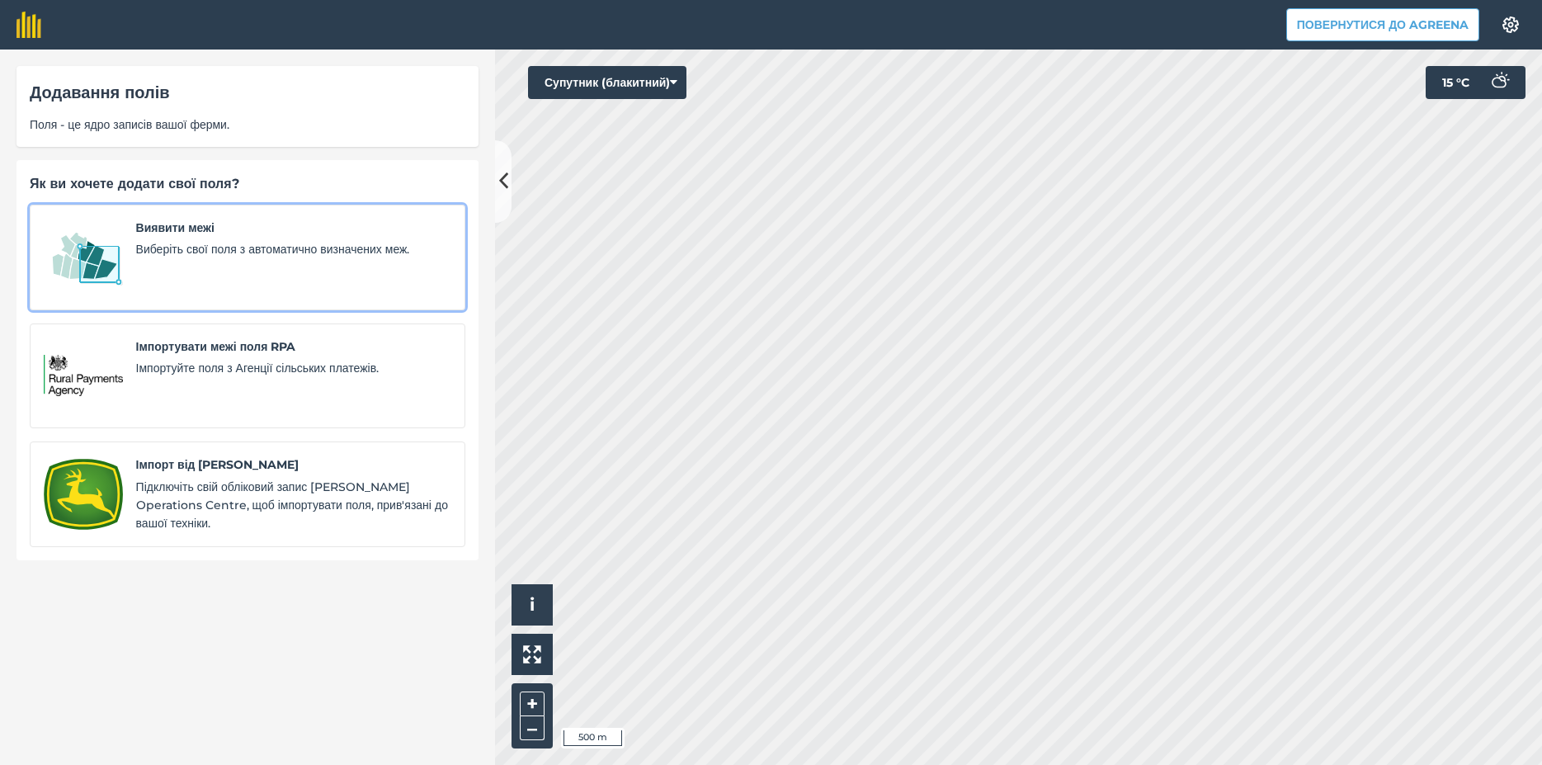
click at [64, 269] on img at bounding box center [83, 258] width 79 height 78
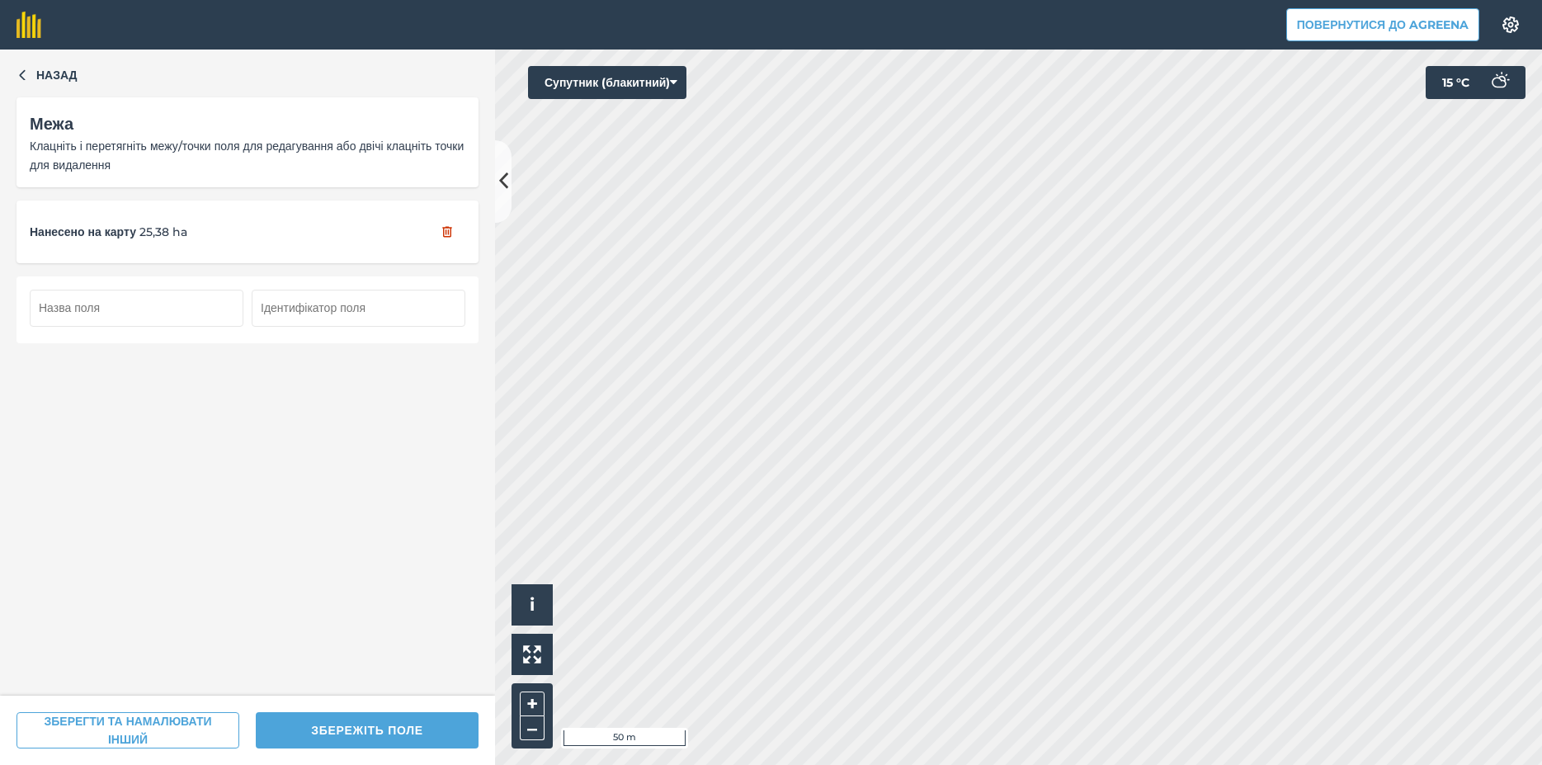
click at [64, 306] on input "text" at bounding box center [137, 308] width 214 height 36
type input "27 га"
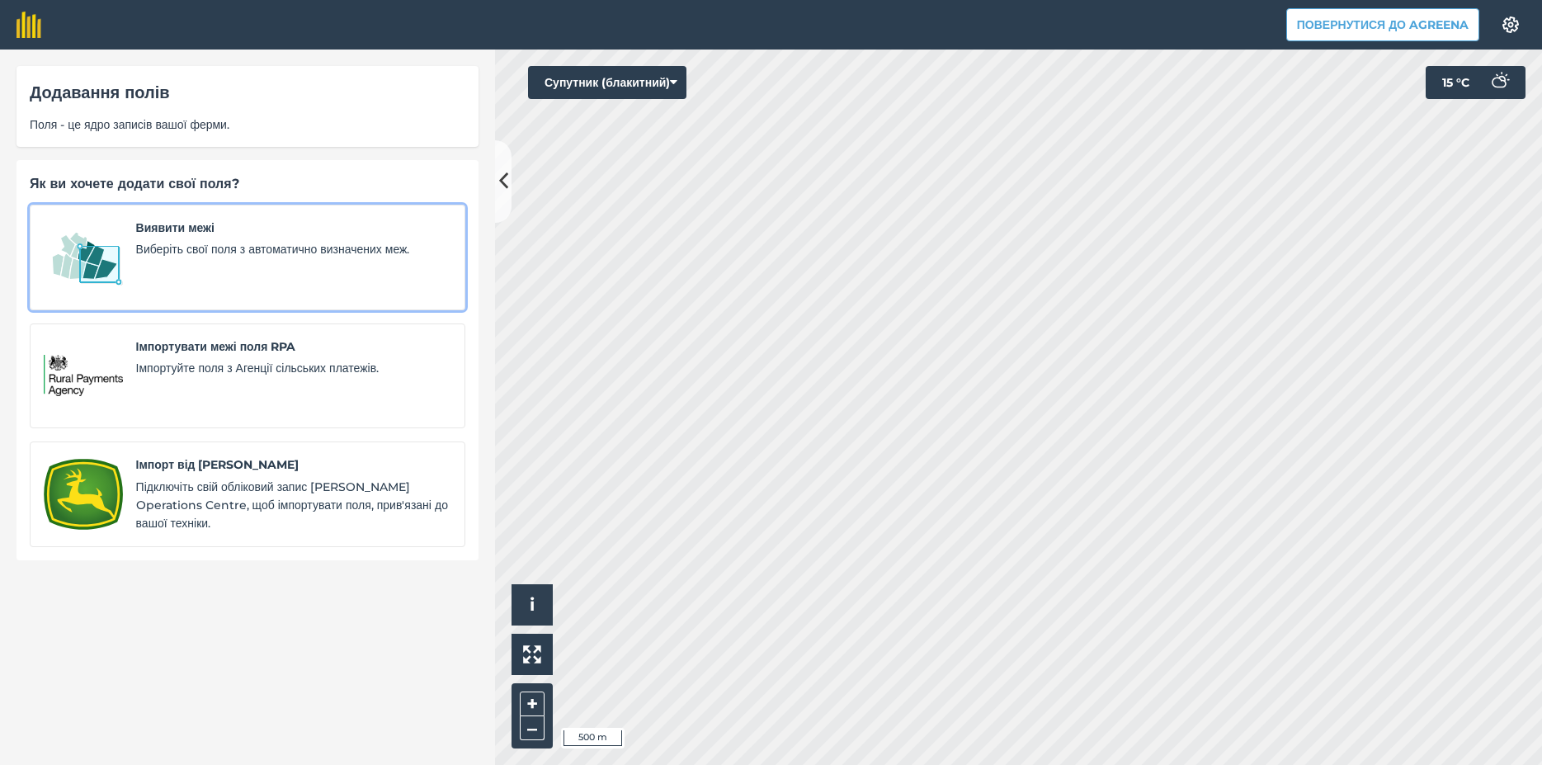
click at [174, 258] on span "Виберіть свої поля з автоматично визначених меж." at bounding box center [293, 249] width 315 height 18
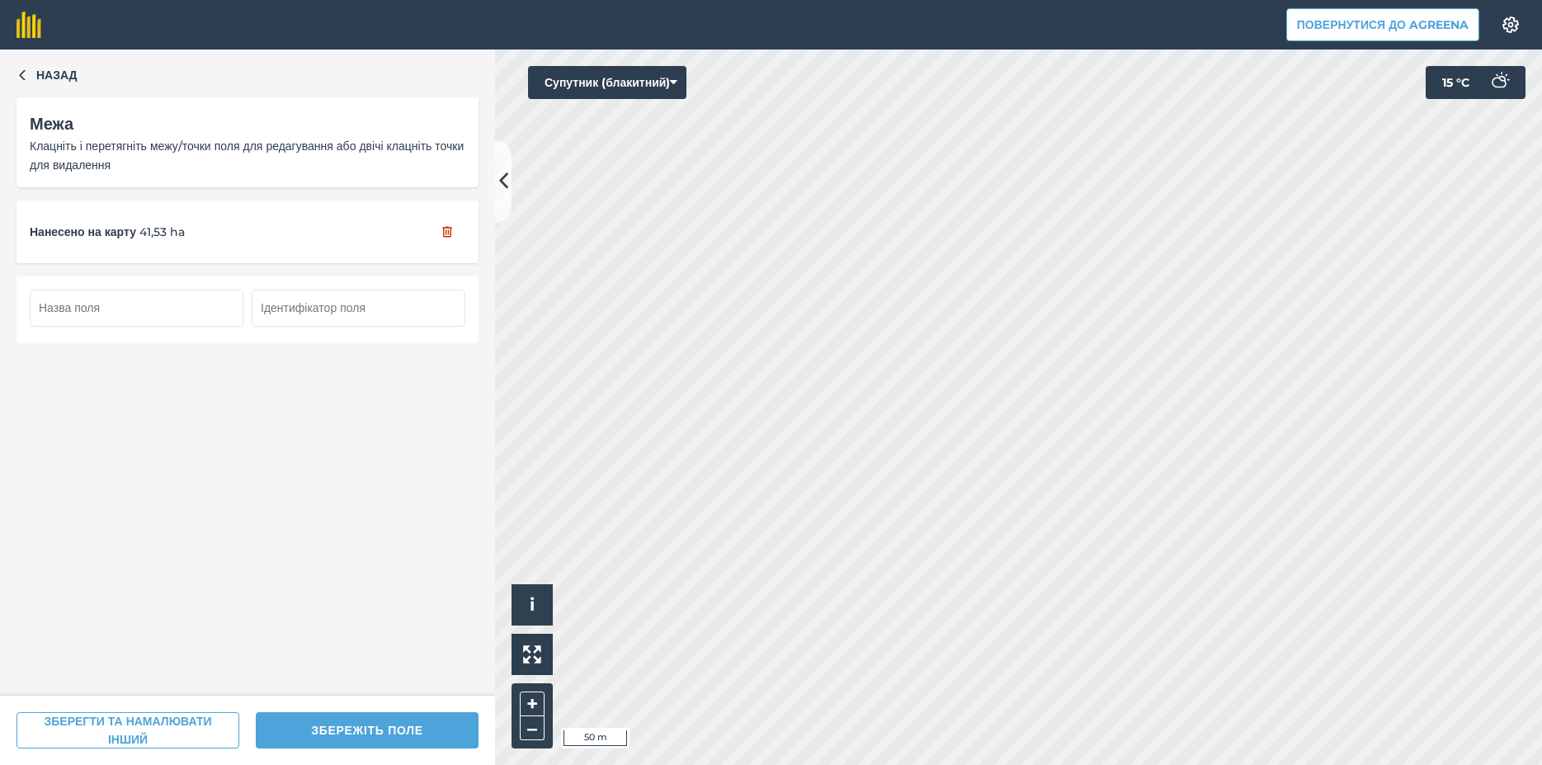
click at [54, 311] on input "text" at bounding box center [137, 308] width 214 height 36
type input "45 га"
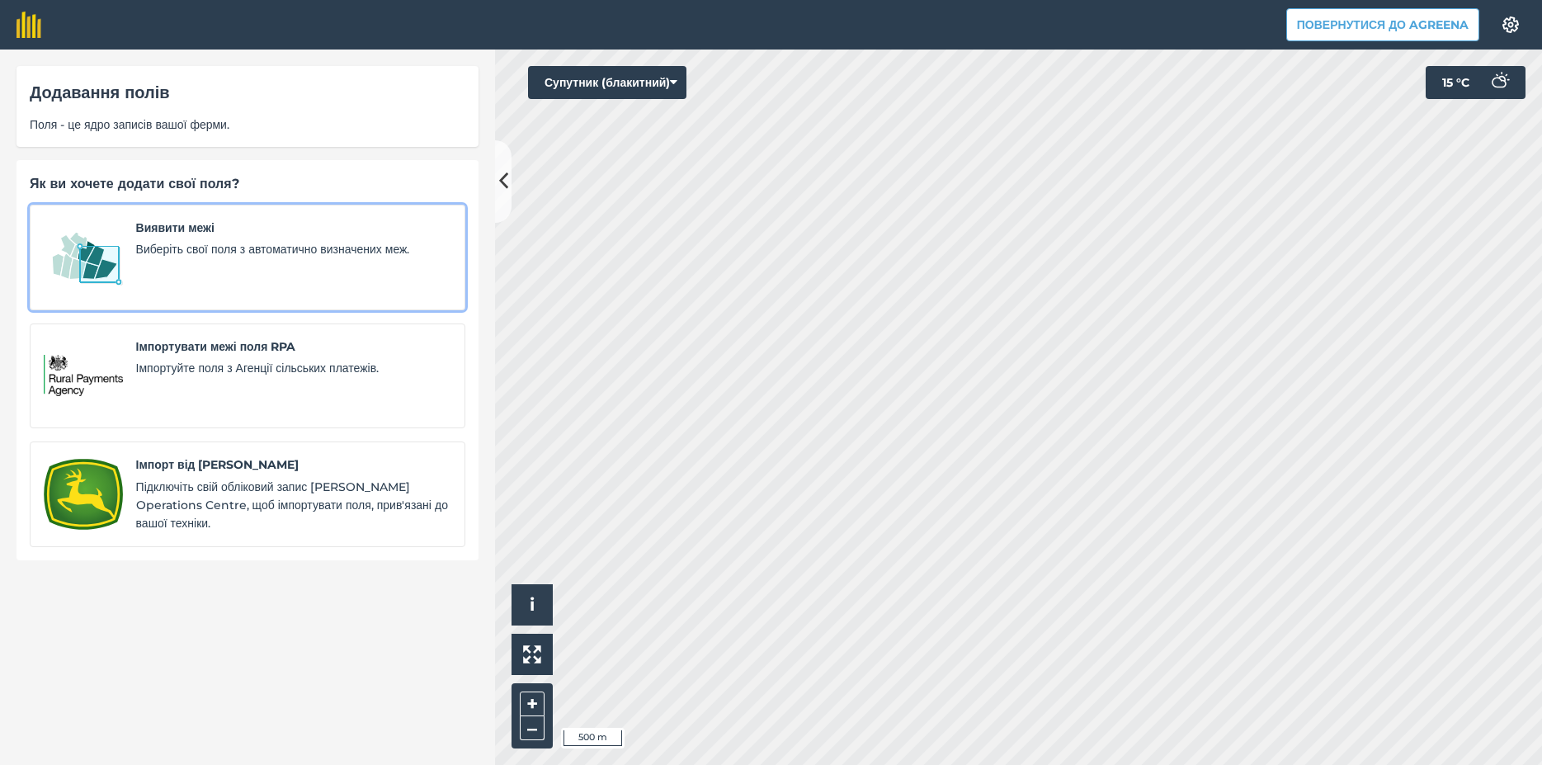
click at [62, 258] on img at bounding box center [83, 258] width 79 height 78
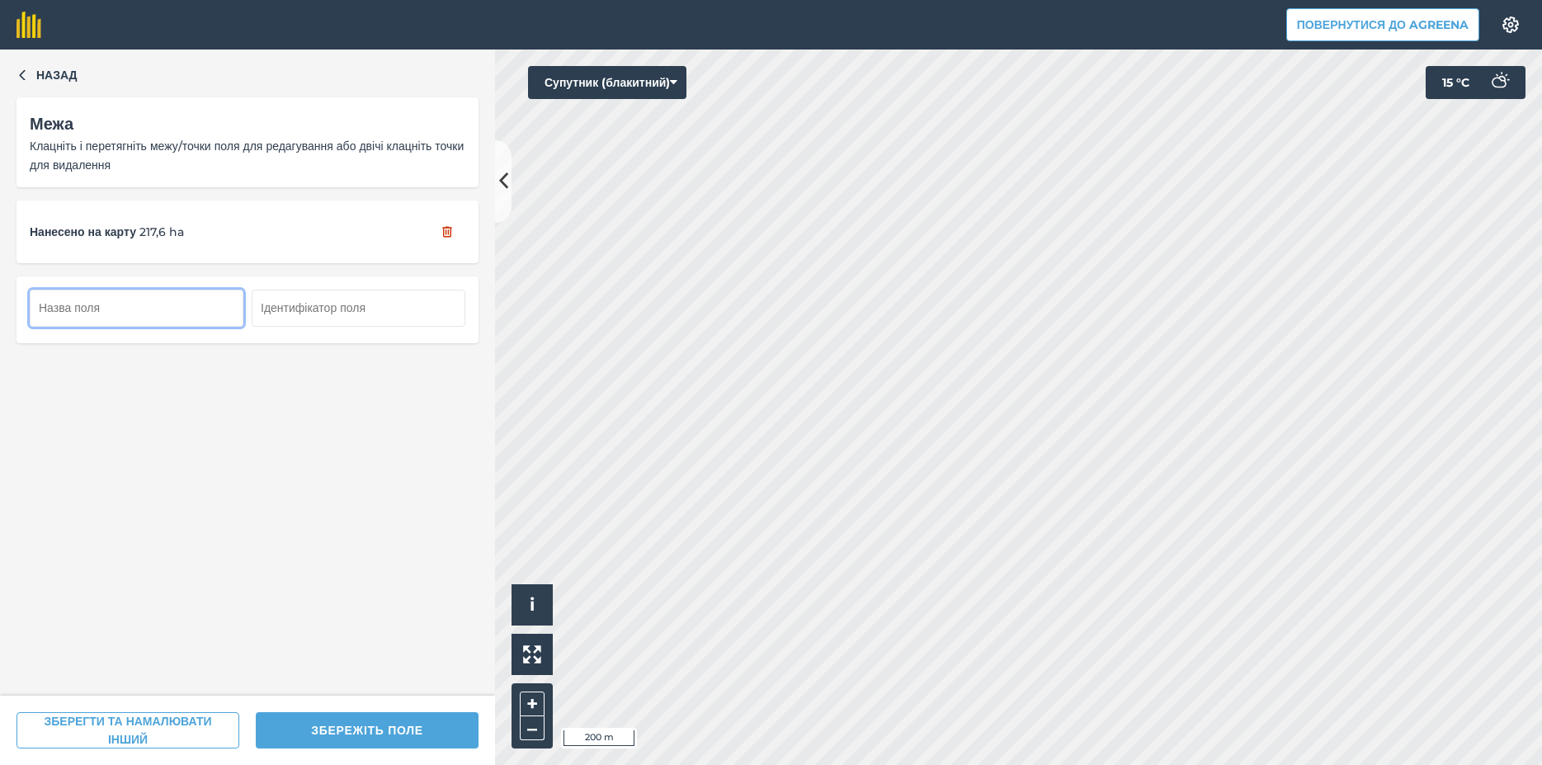
click at [125, 304] on input "text" at bounding box center [137, 308] width 214 height 36
type input "217 га"
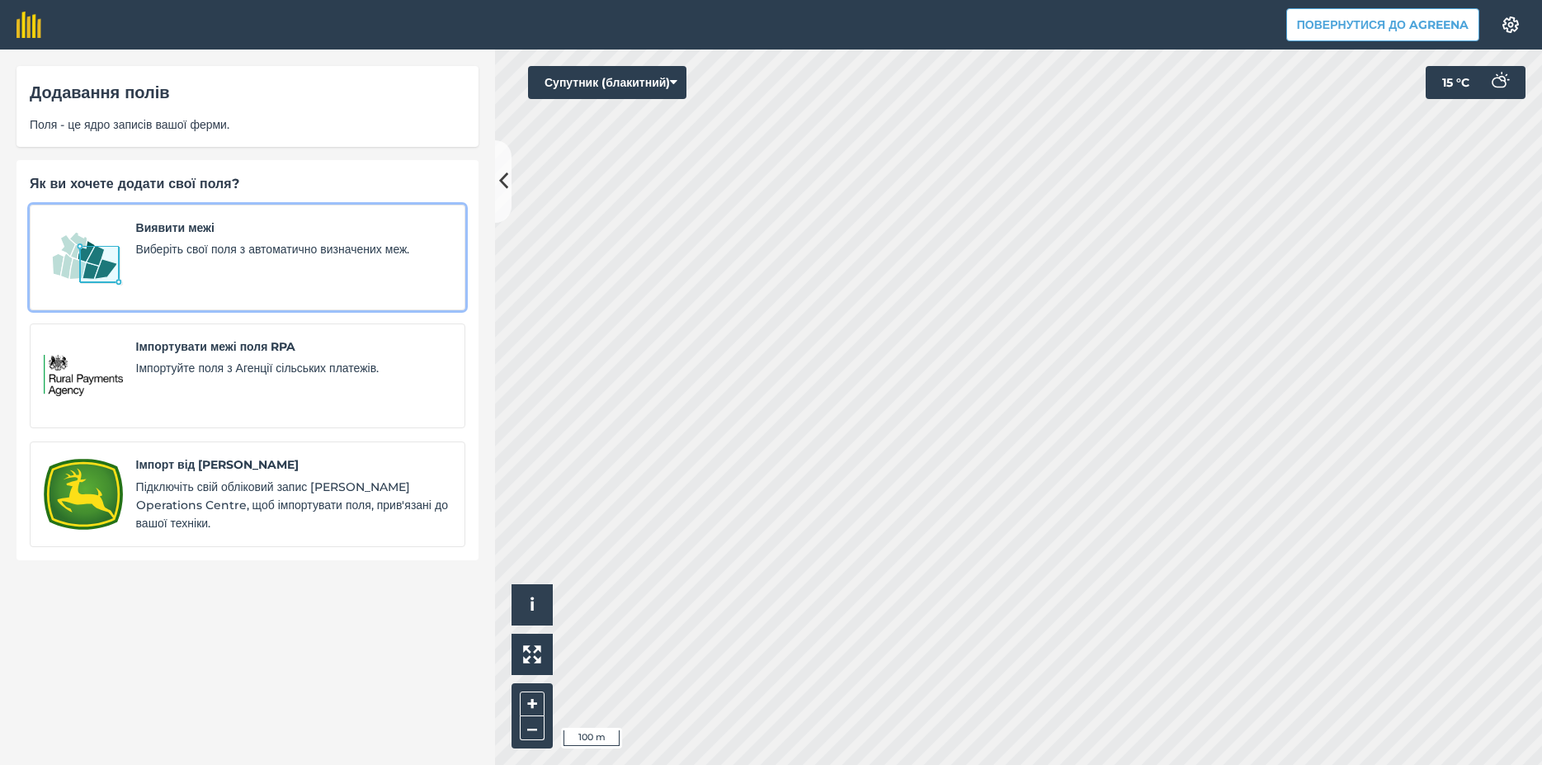
click at [155, 273] on div "Виявити межі Виберіть свої поля з автоматично визначених меж." at bounding box center [293, 258] width 315 height 78
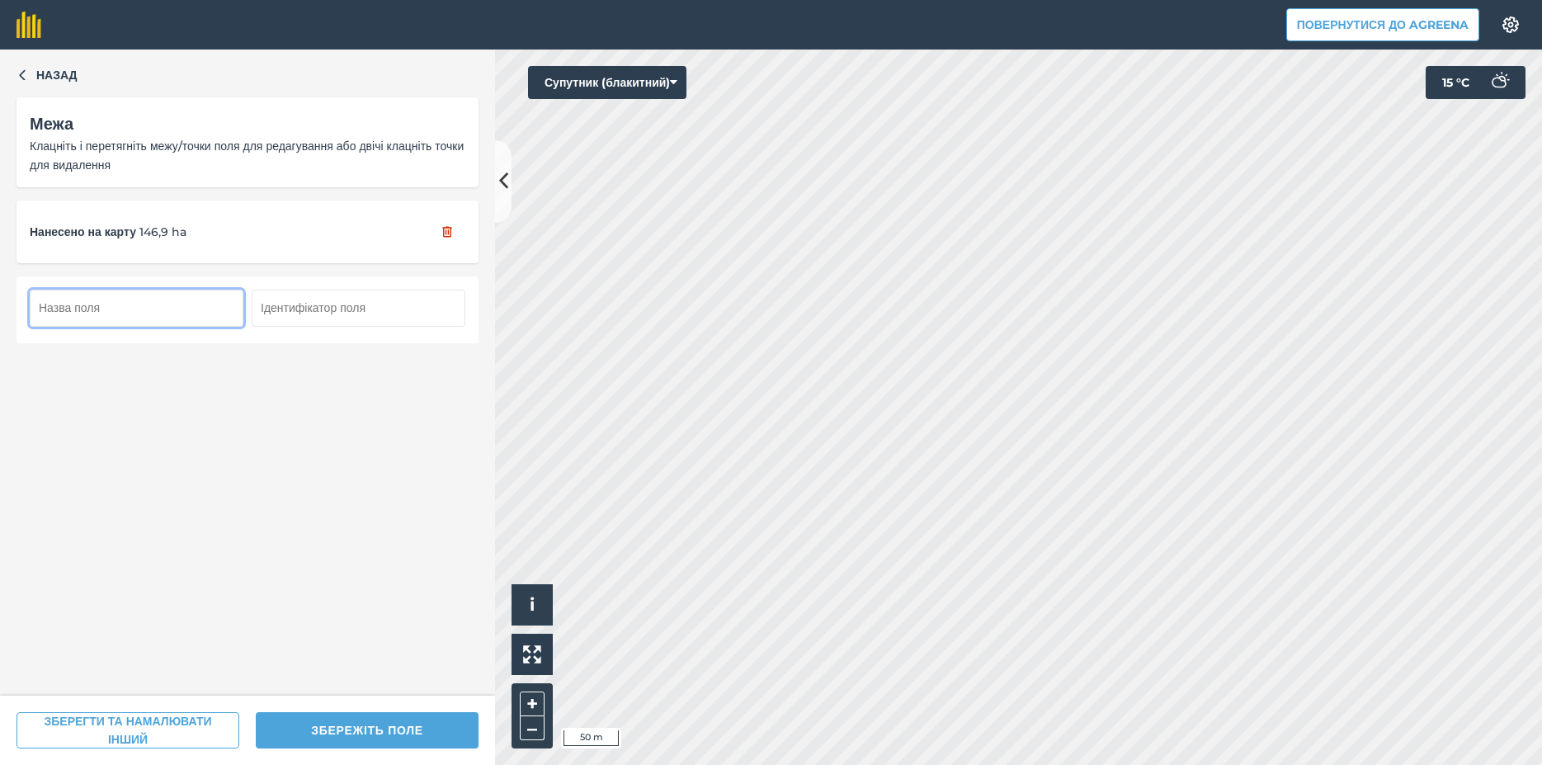
click at [91, 310] on input "text" at bounding box center [137, 308] width 214 height 36
type input "149 га"
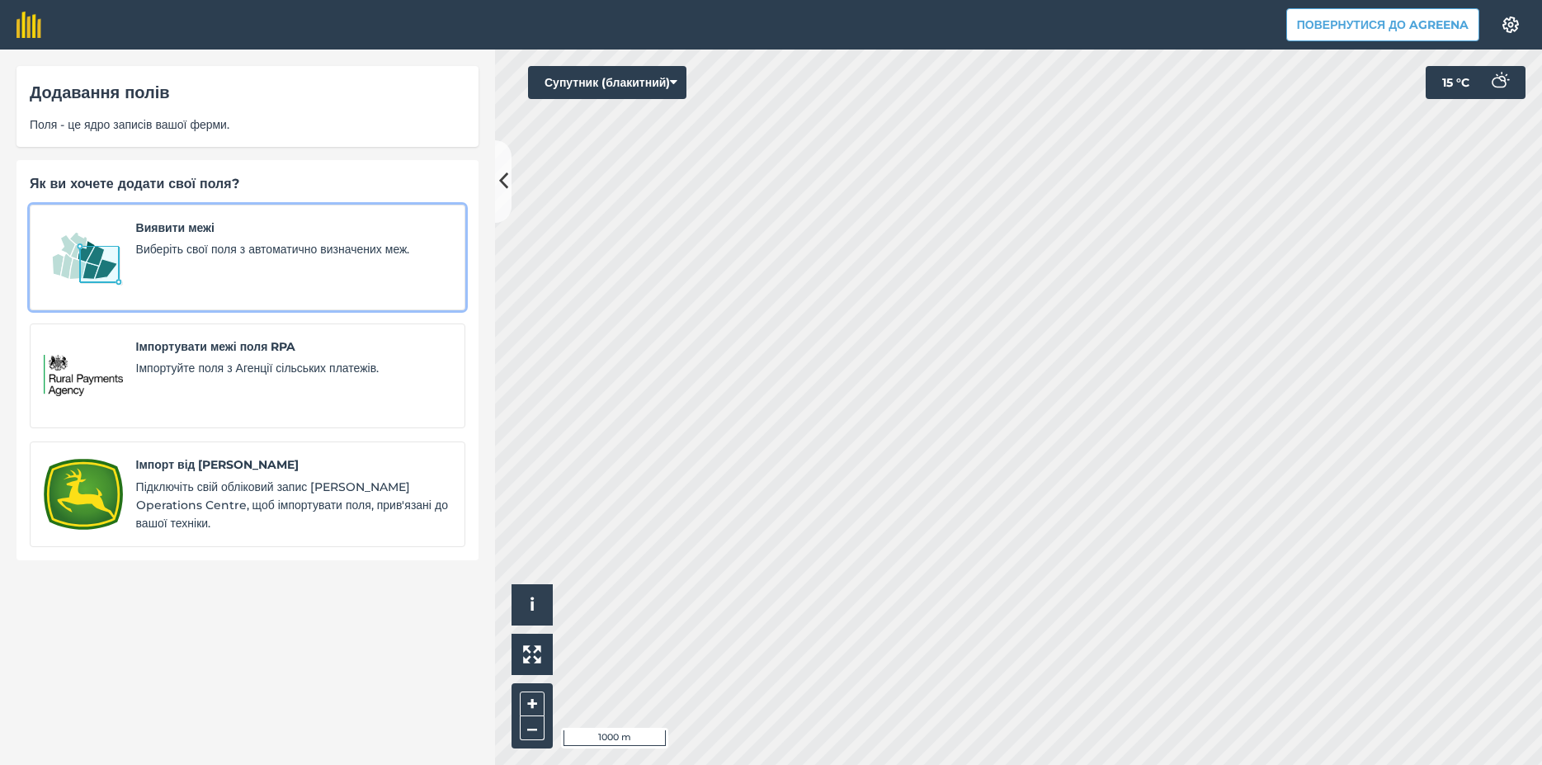
click at [117, 234] on img at bounding box center [83, 258] width 79 height 78
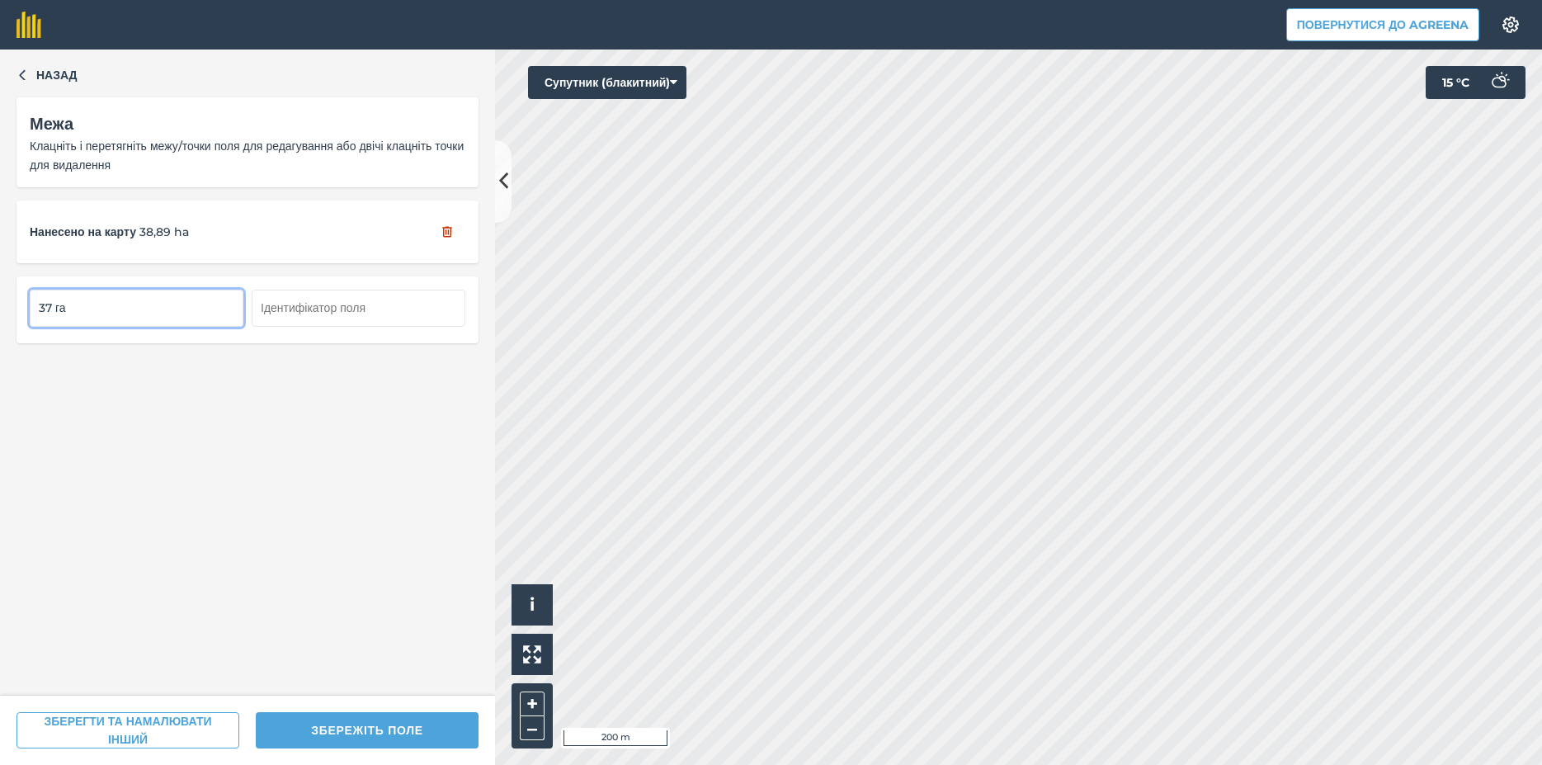
type input "37 га"
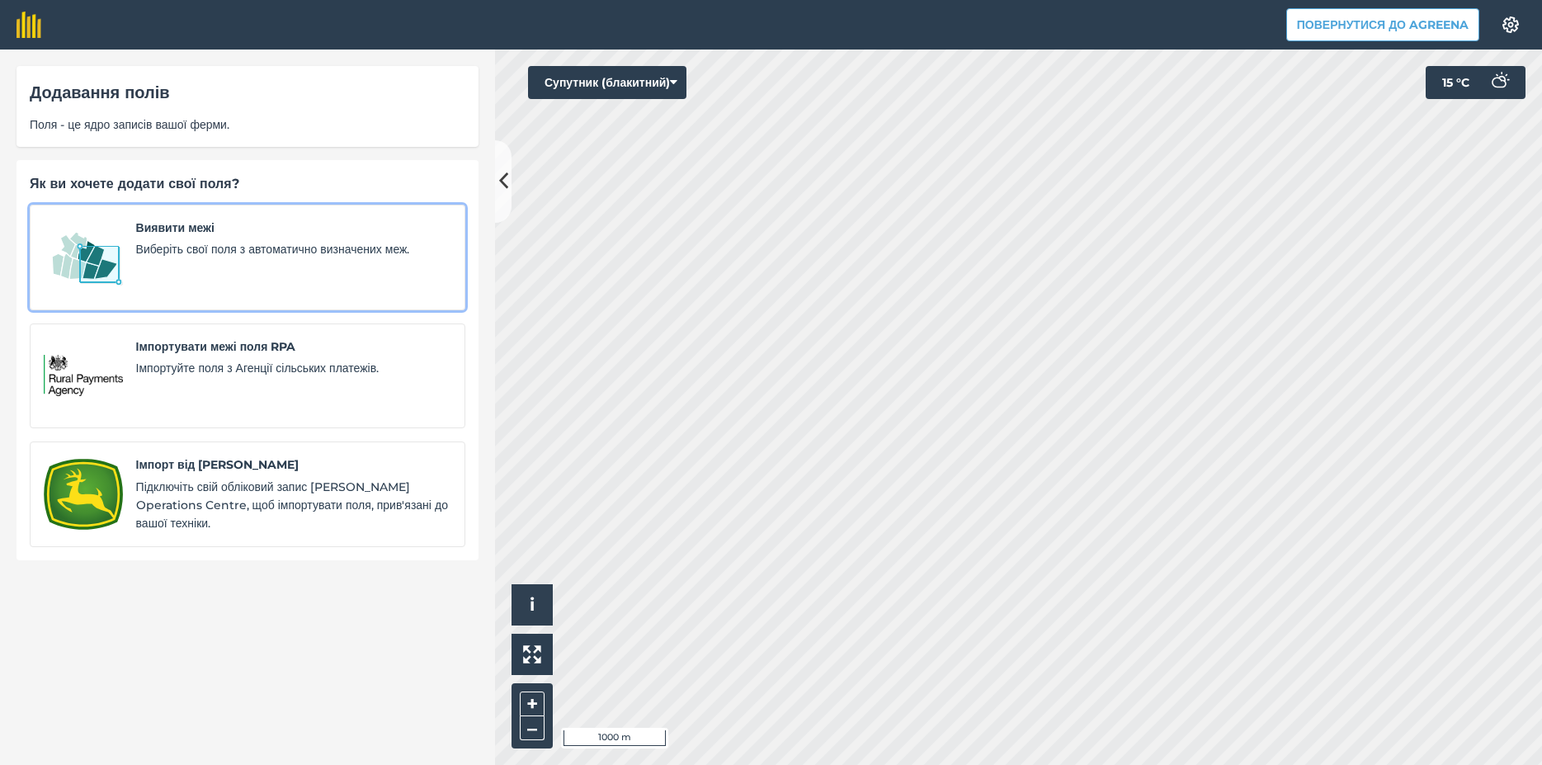
click at [77, 274] on img at bounding box center [83, 258] width 79 height 78
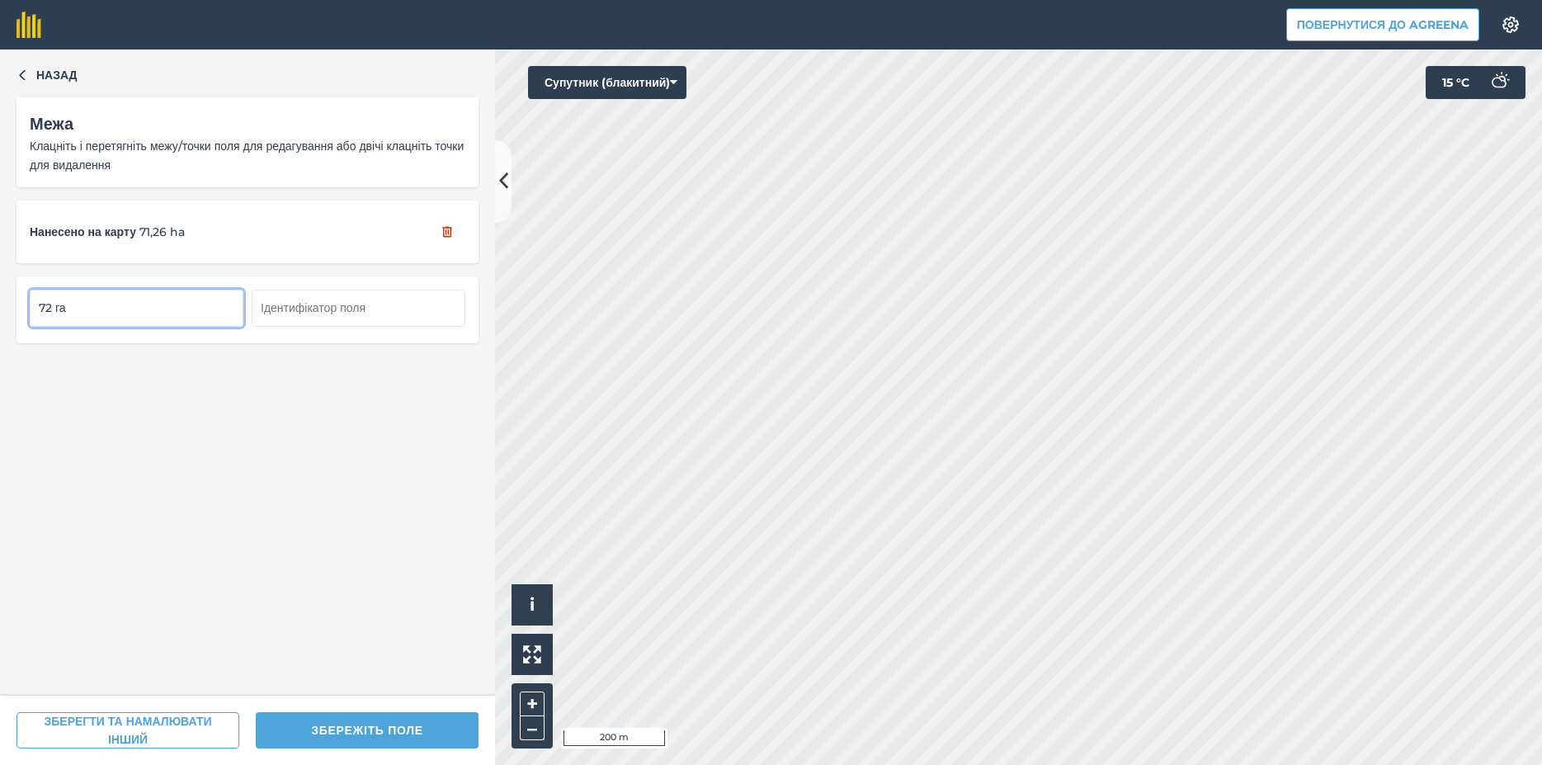
type input "72 га"
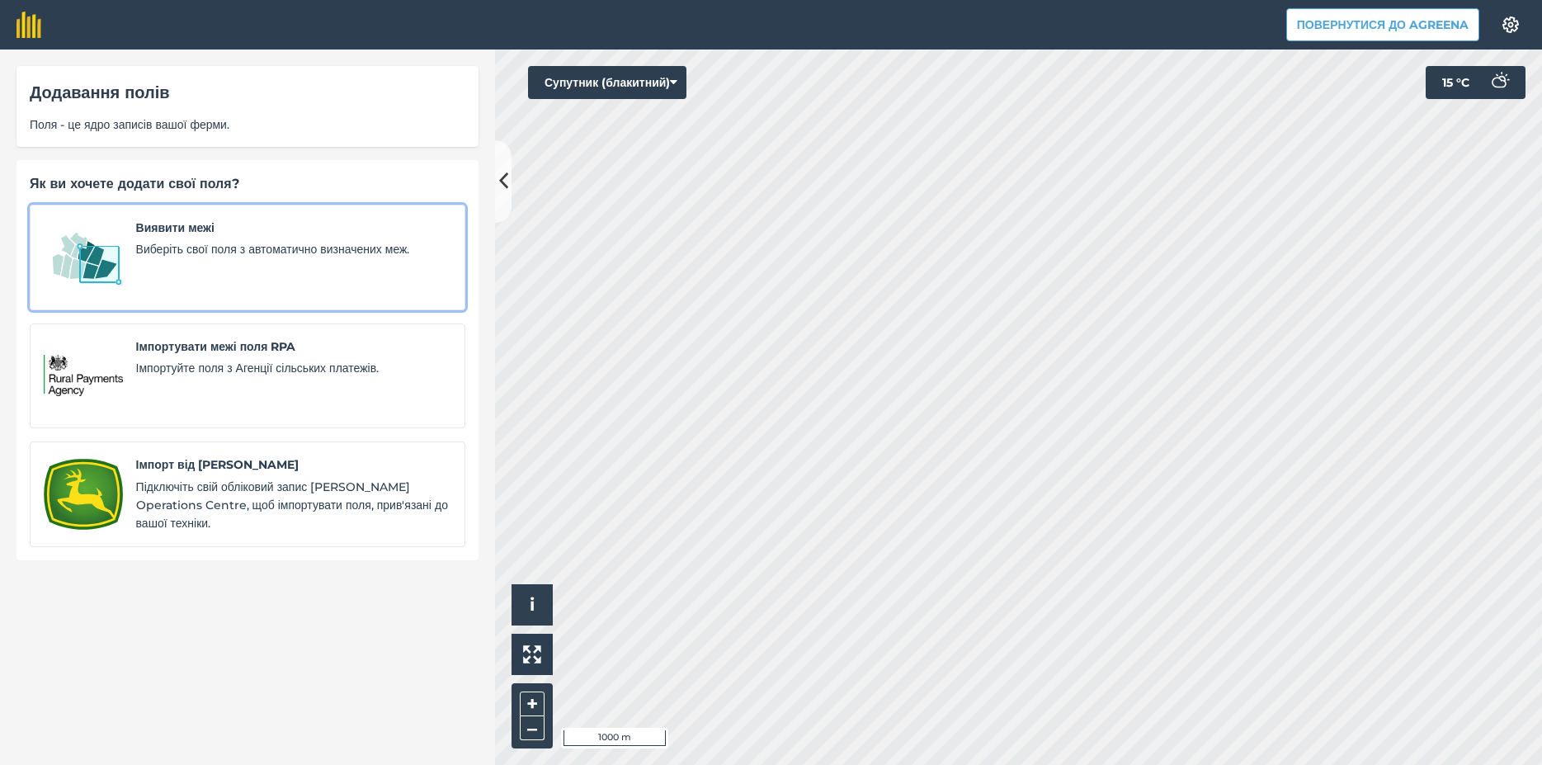
click at [82, 249] on img at bounding box center [83, 258] width 79 height 78
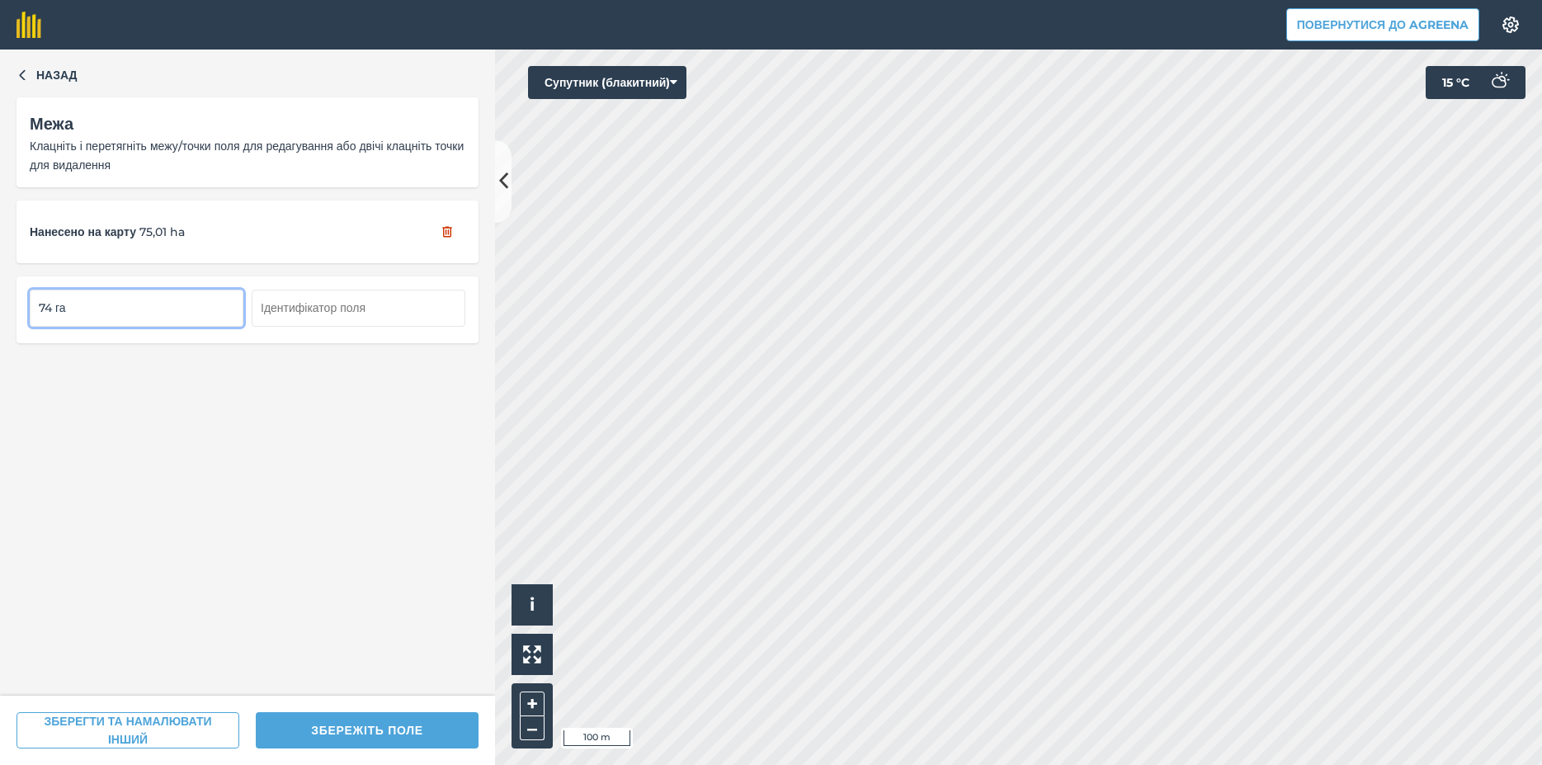
type input "74 га"
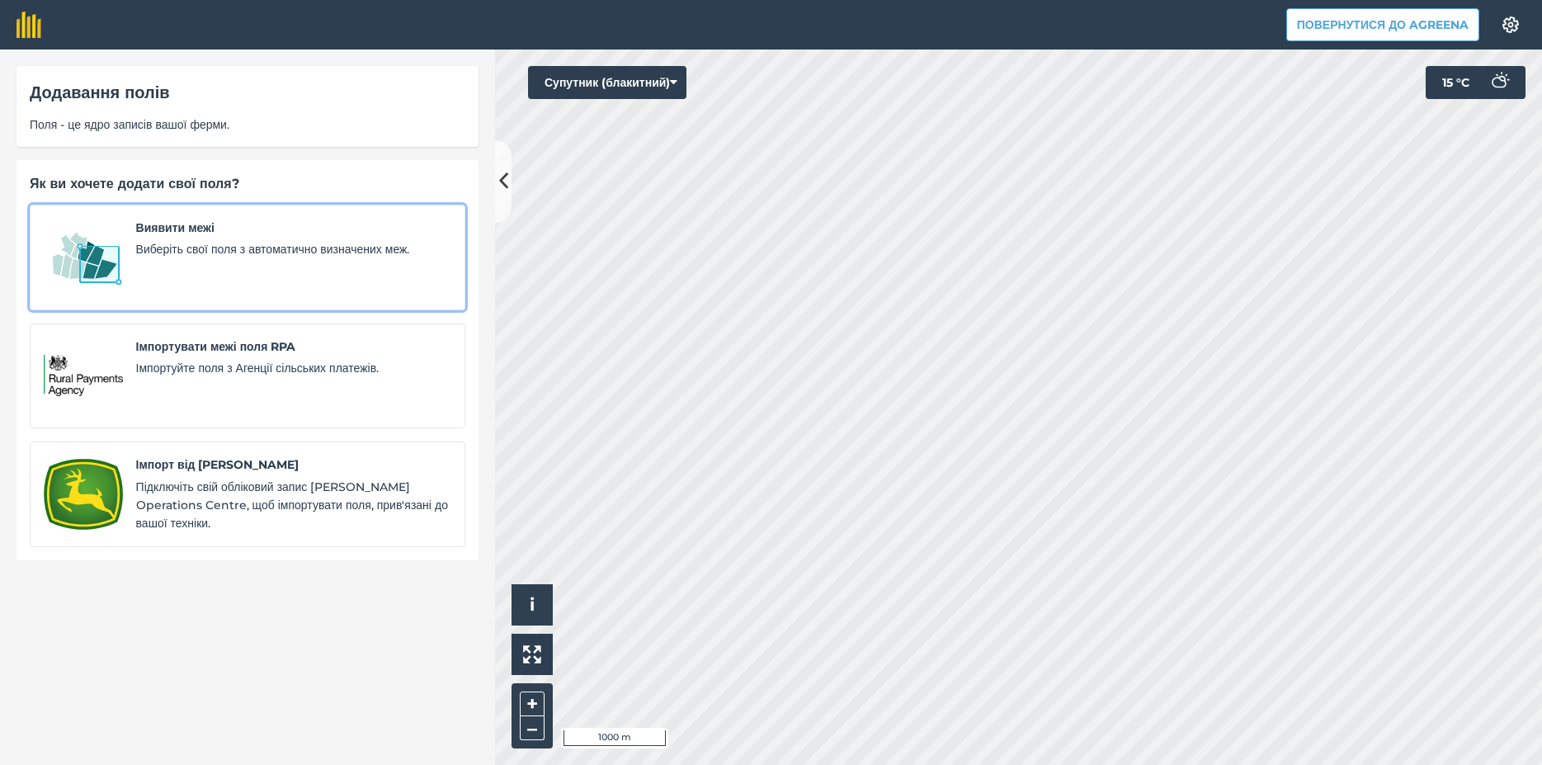
click at [69, 252] on img at bounding box center [83, 258] width 79 height 78
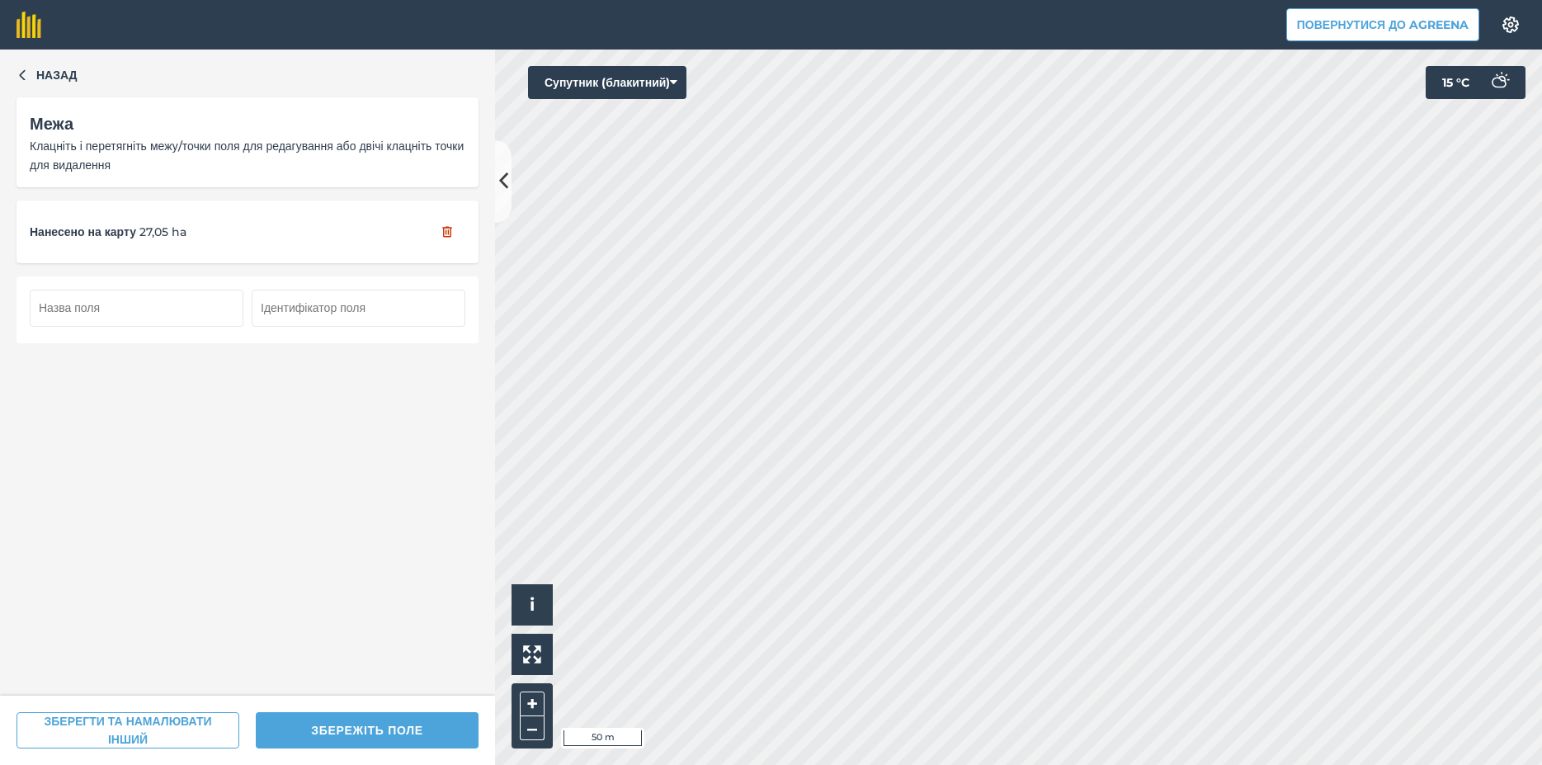
click at [144, 308] on input "text" at bounding box center [137, 308] width 214 height 36
type input "30 га"
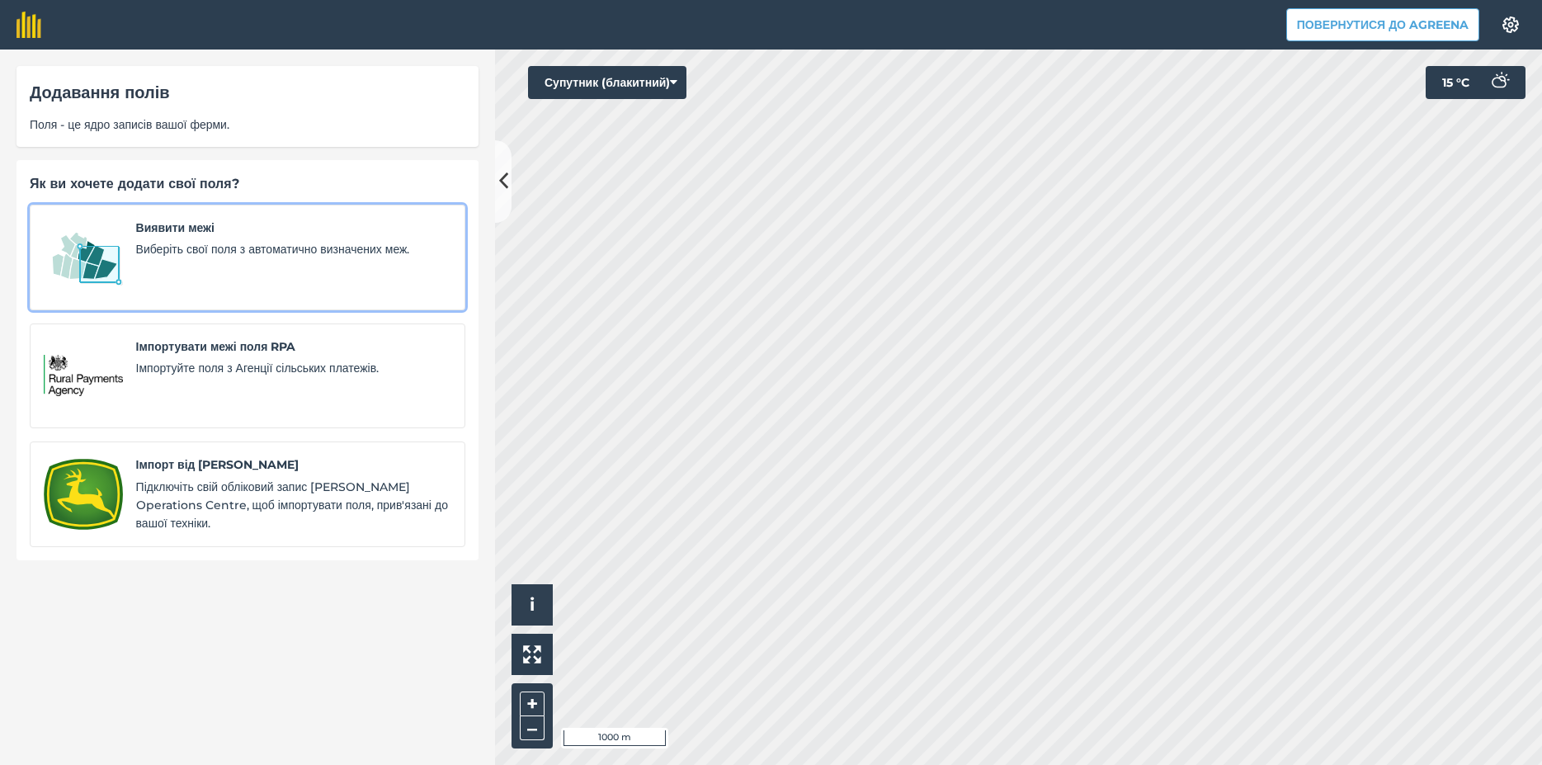
click at [51, 281] on img at bounding box center [83, 258] width 79 height 78
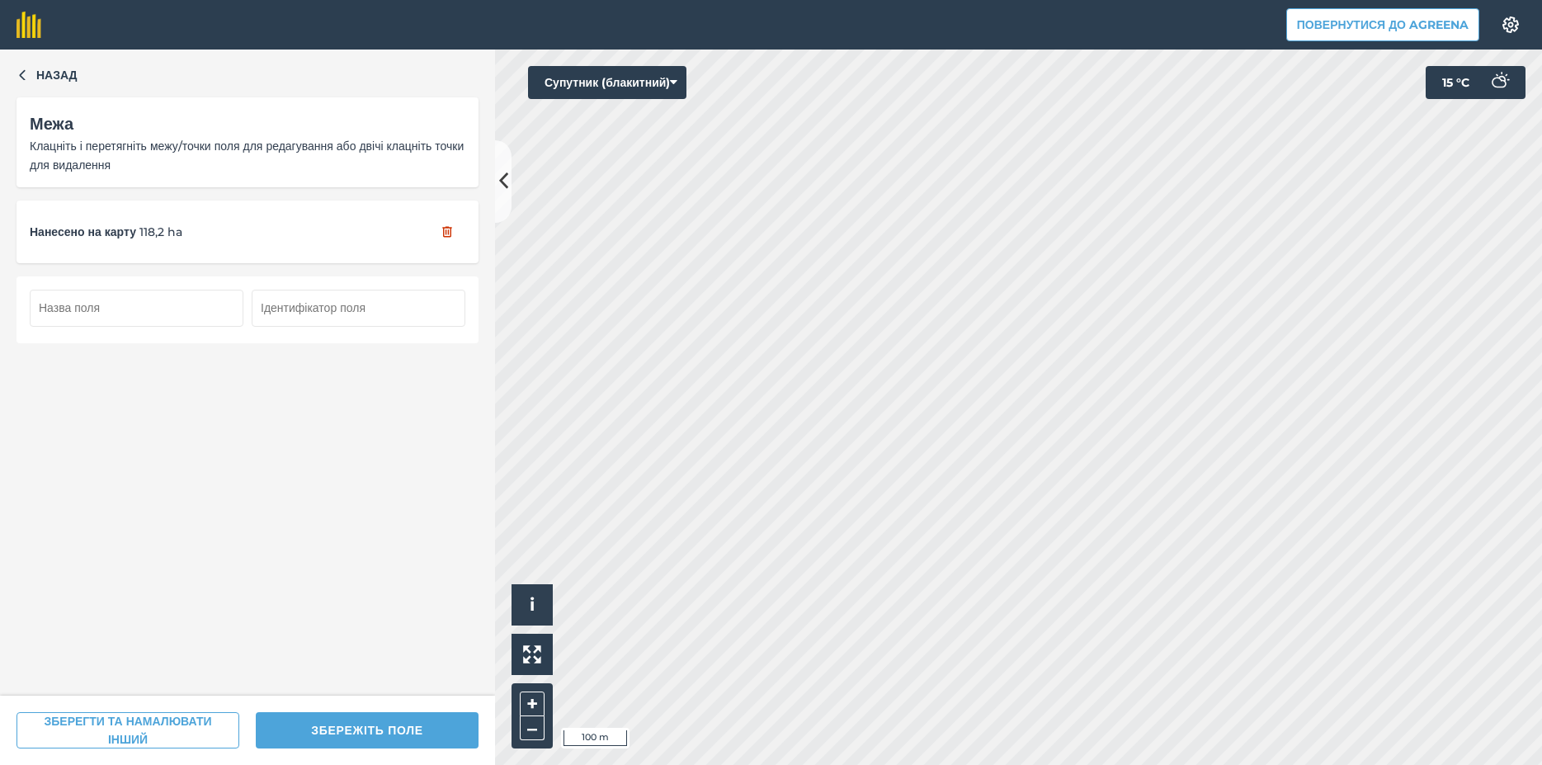
click at [61, 309] on input "text" at bounding box center [137, 308] width 214 height 36
type input "118 га"
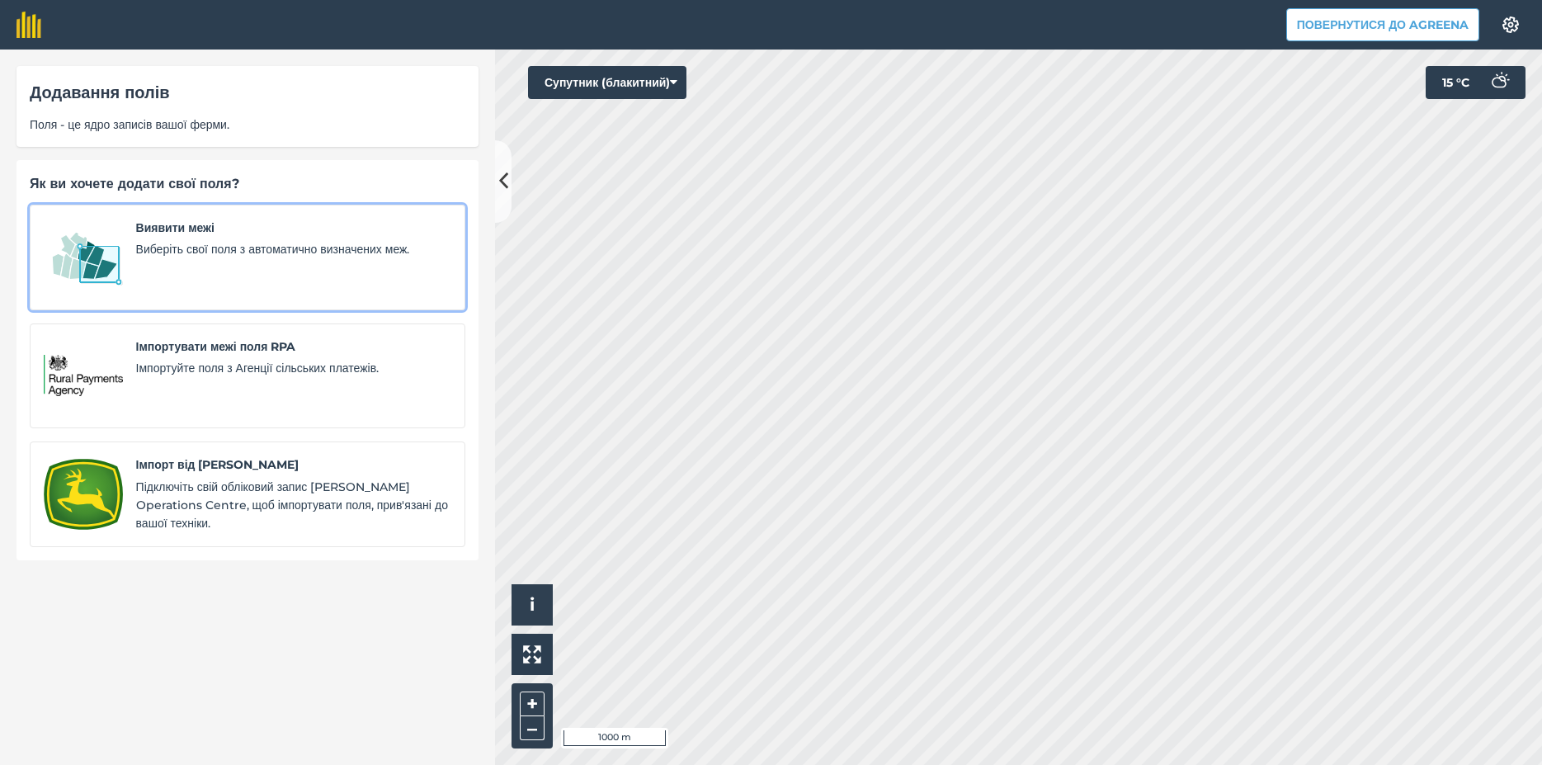
click at [159, 271] on div "Виявити межі Виберіть свої поля з автоматично визначених меж." at bounding box center [293, 258] width 315 height 78
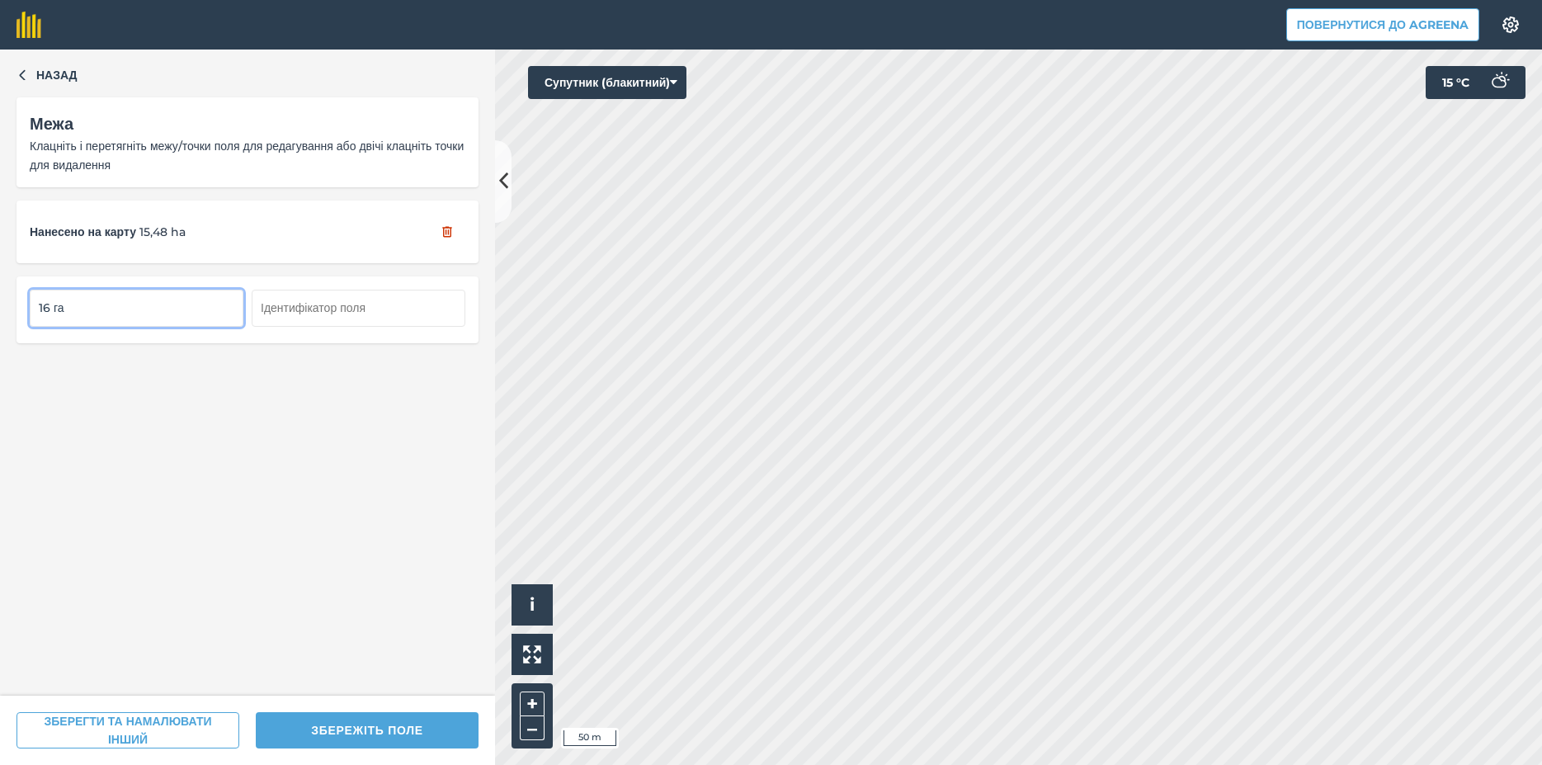
type input "16 га"
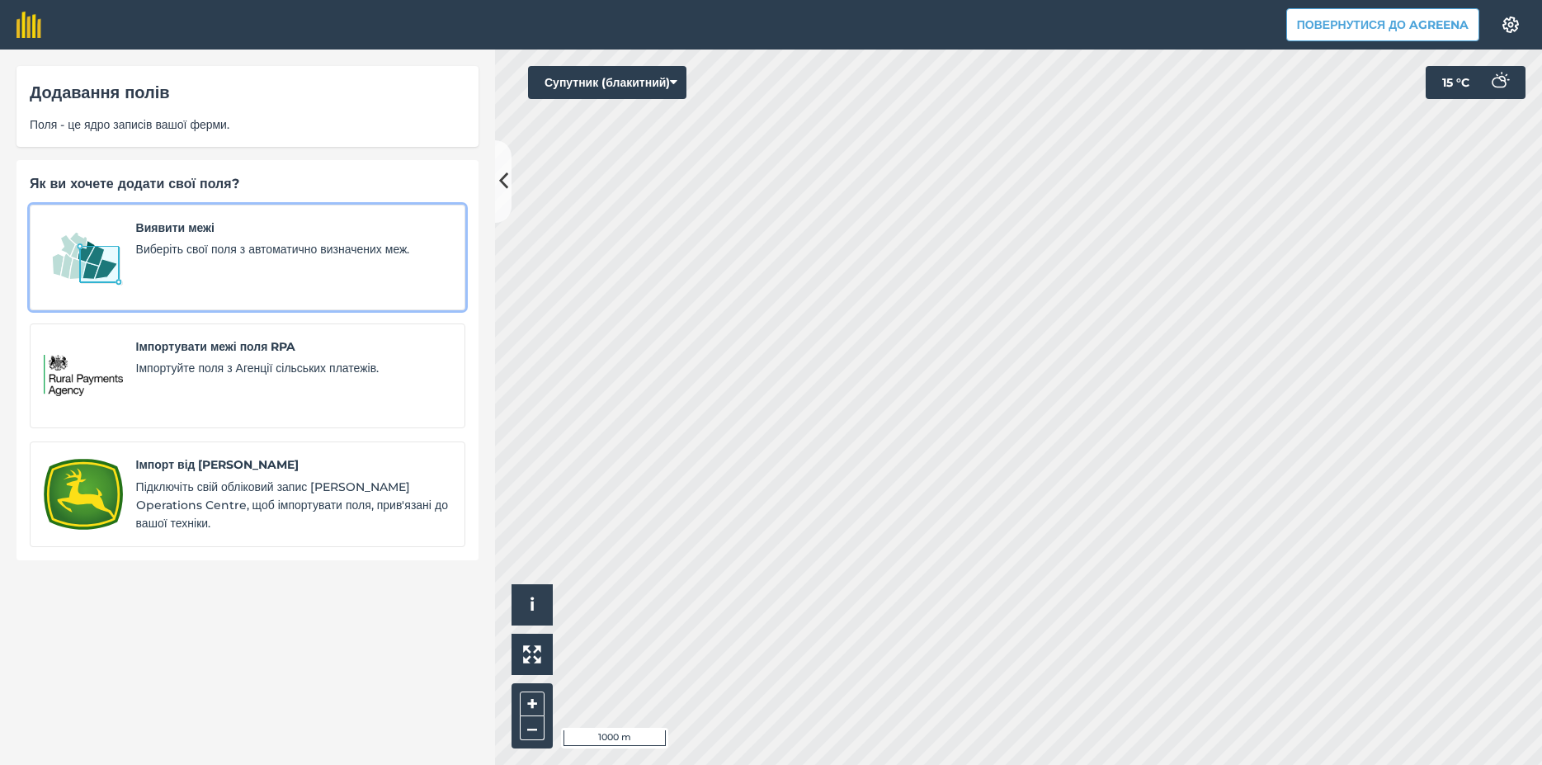
click at [71, 271] on img at bounding box center [83, 258] width 79 height 78
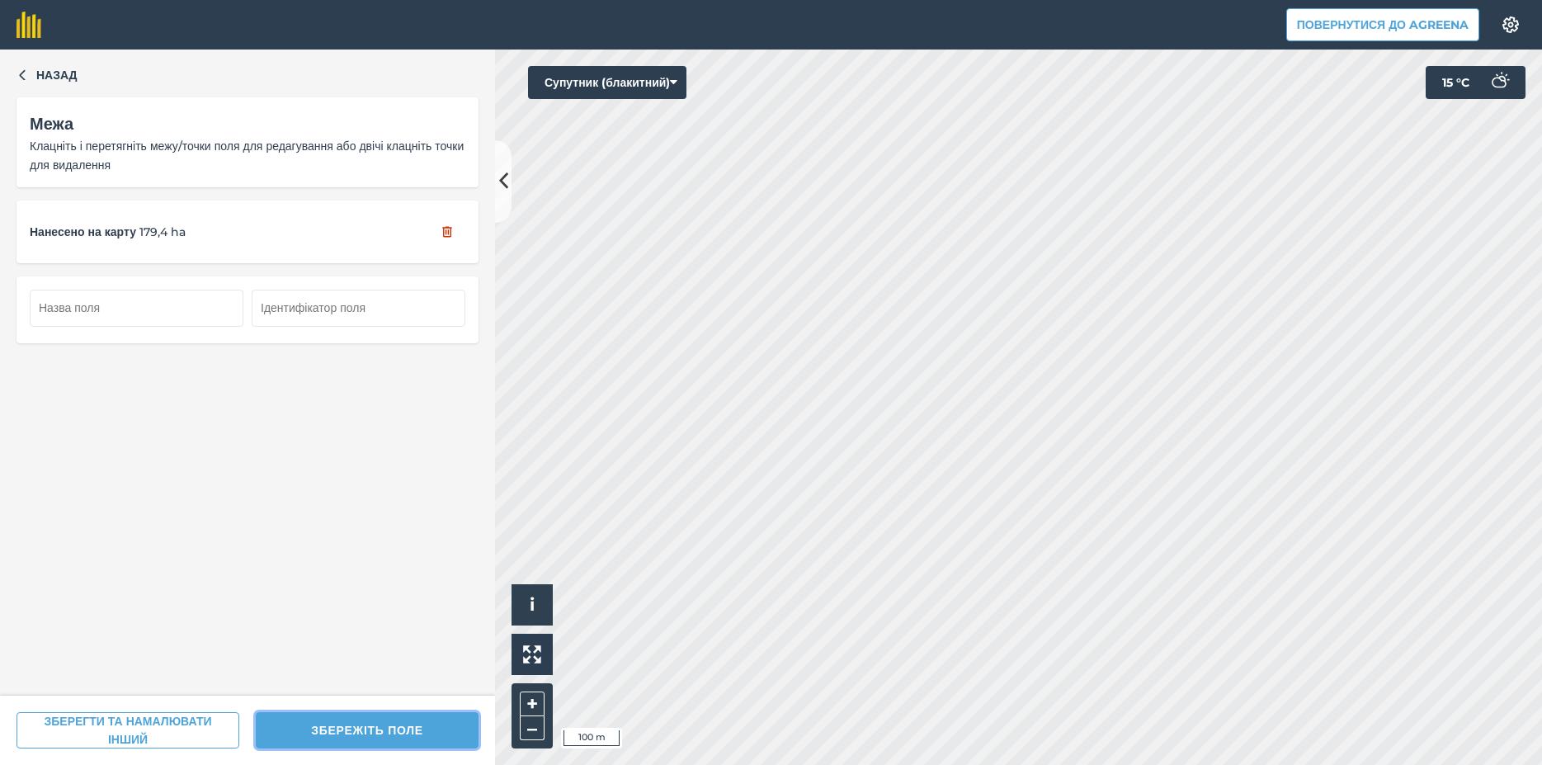
click at [343, 733] on button "ЗБЕРЕЖІТЬ ПОЛЕ" at bounding box center [367, 730] width 223 height 36
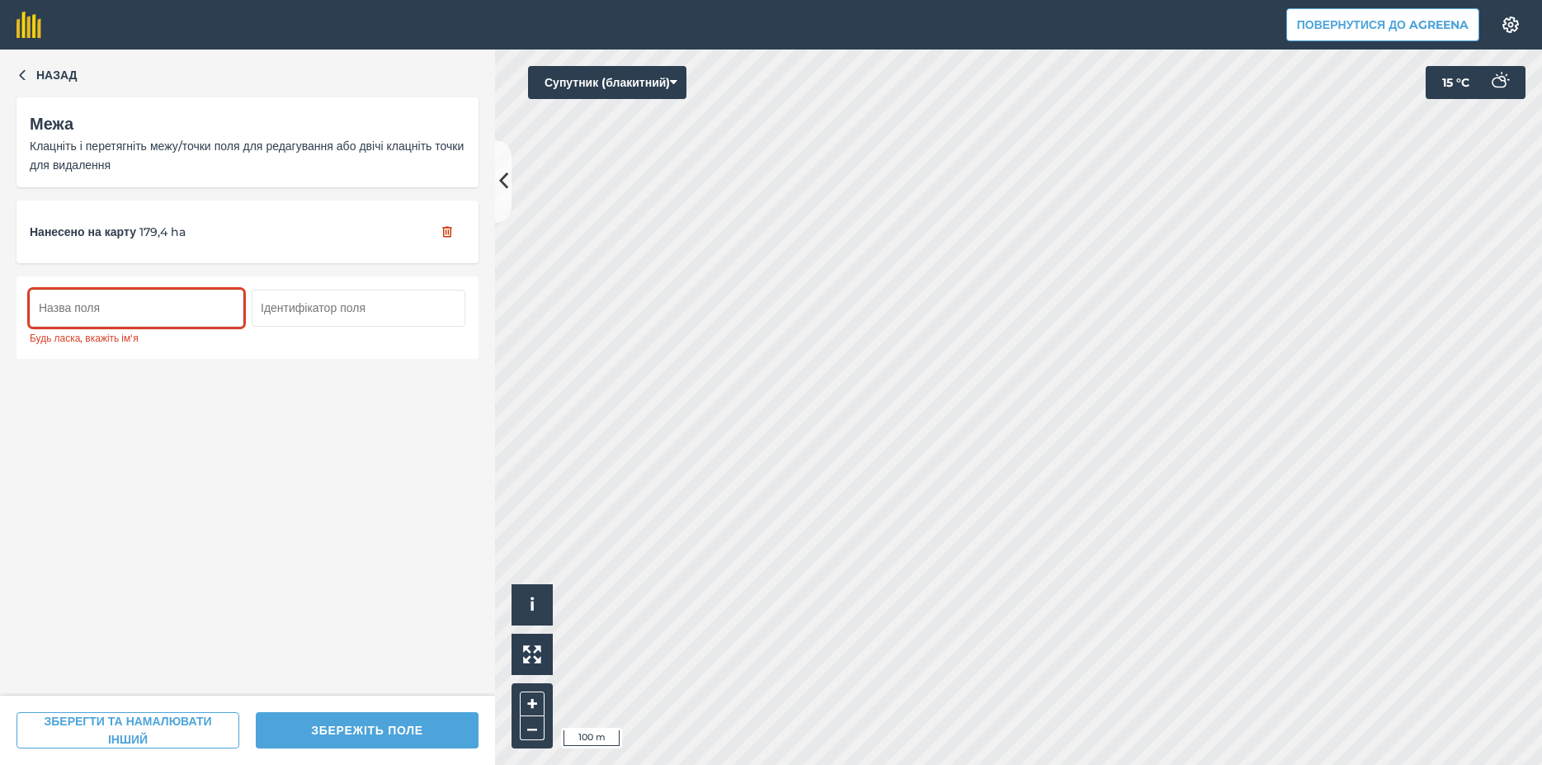
click at [110, 313] on input "text" at bounding box center [137, 308] width 214 height 36
type input "182 га"
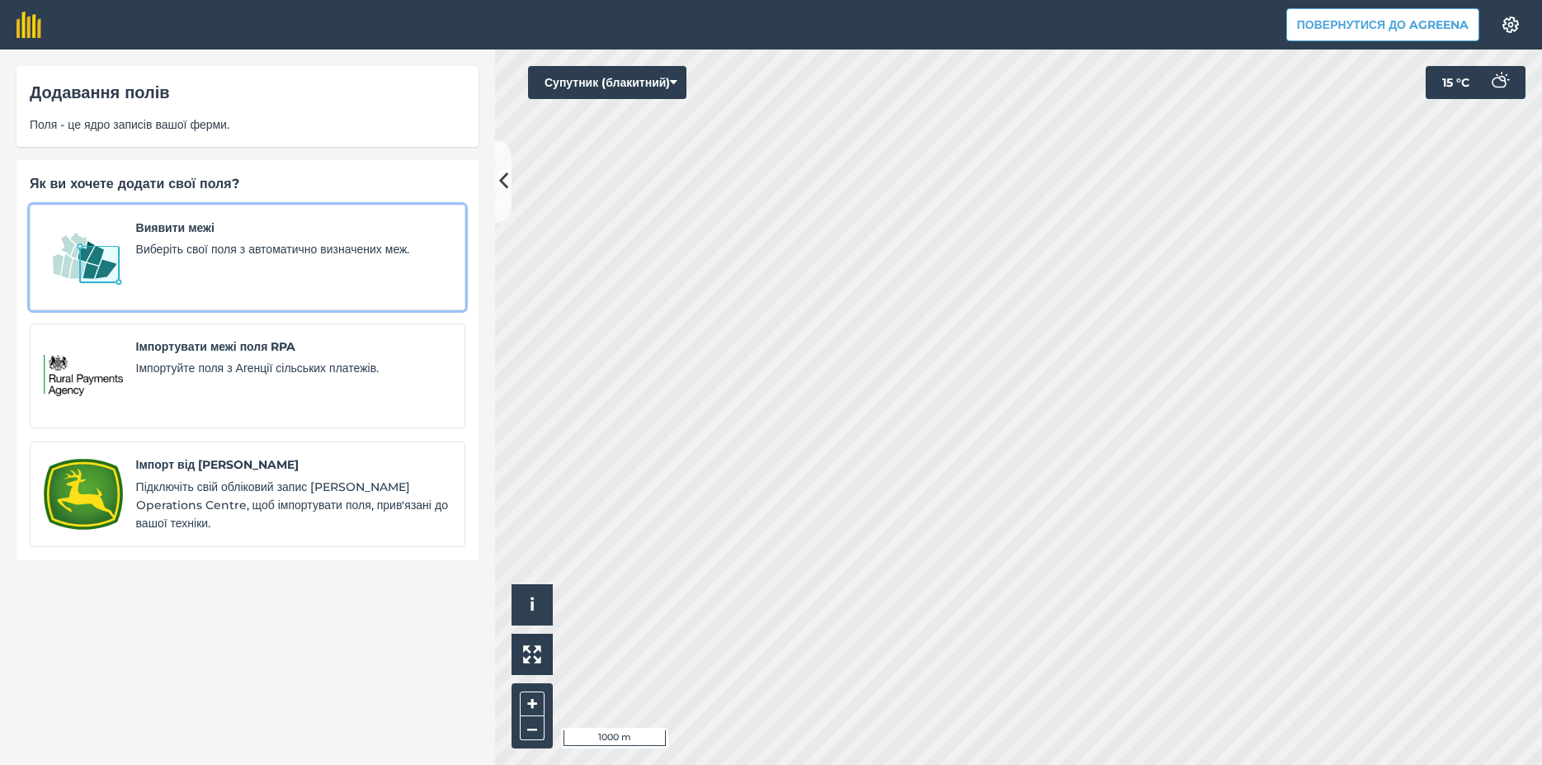
click at [78, 268] on img at bounding box center [83, 258] width 79 height 78
